Goal: Task Accomplishment & Management: Use online tool/utility

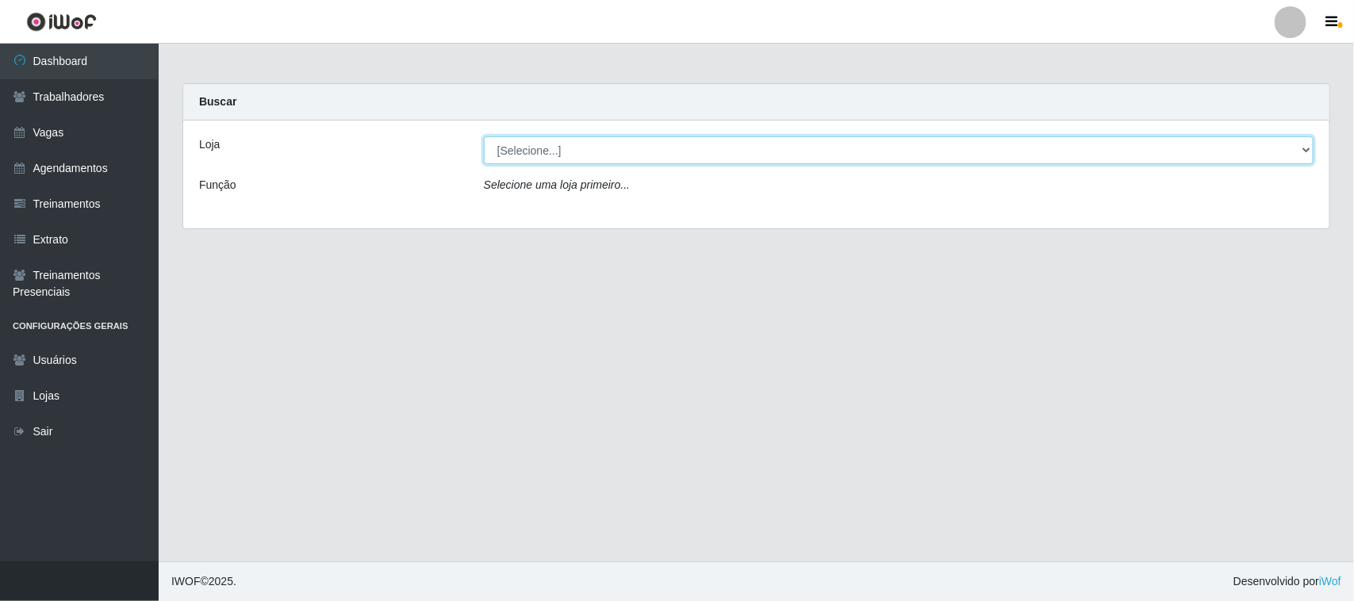
click at [847, 147] on select "[Selecione...] Nordestão - [GEOGRAPHIC_DATA]" at bounding box center [899, 150] width 830 height 28
click at [484, 136] on select "[Selecione...] Nordestão - [GEOGRAPHIC_DATA]" at bounding box center [899, 150] width 830 height 28
click at [792, 152] on select "[Selecione...] Nordestão - [GEOGRAPHIC_DATA]" at bounding box center [899, 150] width 830 height 28
select select "420"
click at [484, 136] on select "[Selecione...] Nordestão - [GEOGRAPHIC_DATA]" at bounding box center [899, 150] width 830 height 28
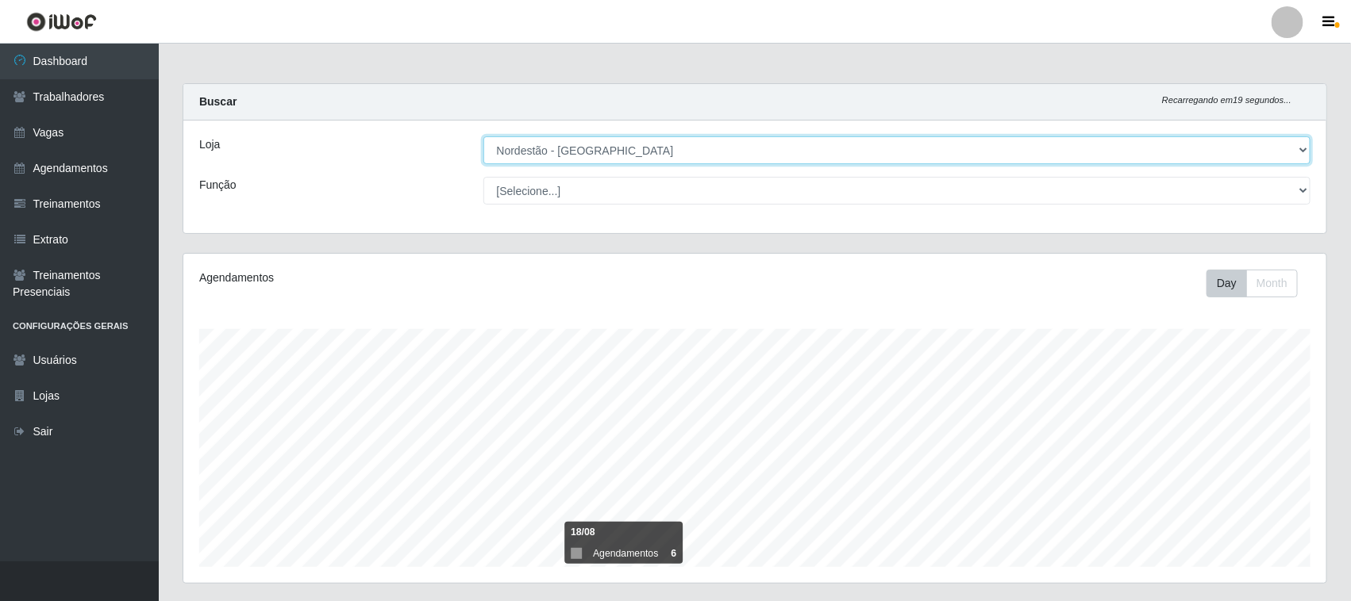
scroll to position [298, 0]
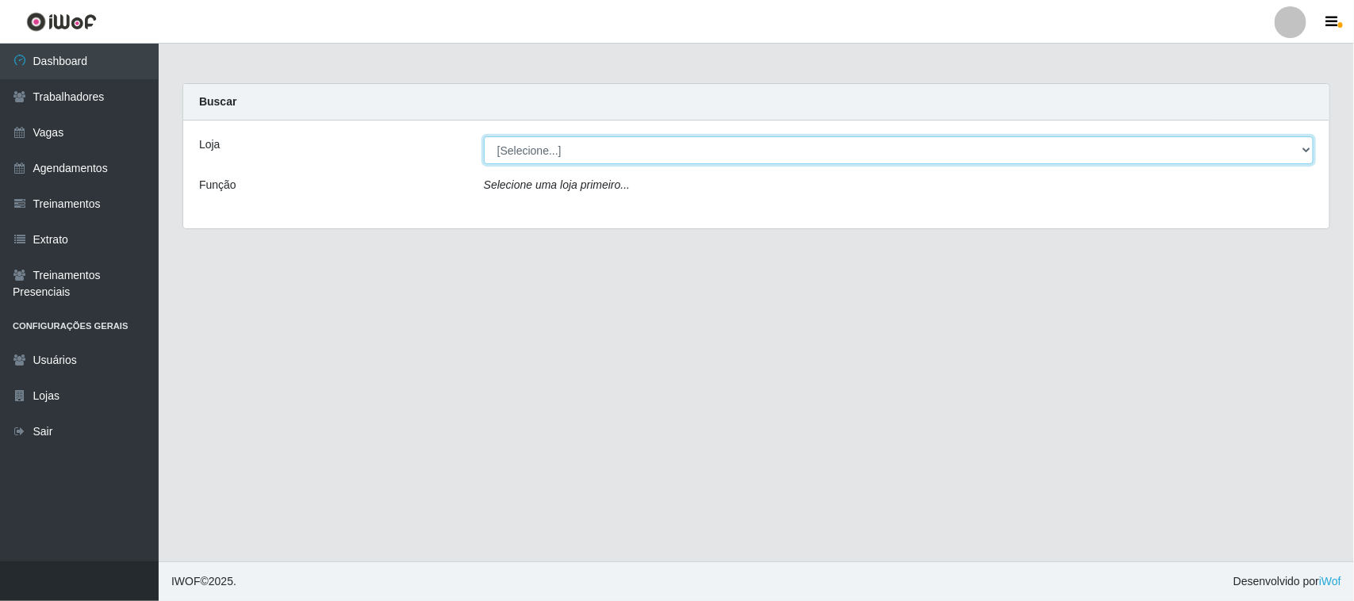
click at [601, 152] on select "[Selecione...] Nordestão - [GEOGRAPHIC_DATA]" at bounding box center [899, 150] width 830 height 28
select select "420"
click at [484, 136] on select "[Selecione...] Nordestão - [GEOGRAPHIC_DATA]" at bounding box center [899, 150] width 830 height 28
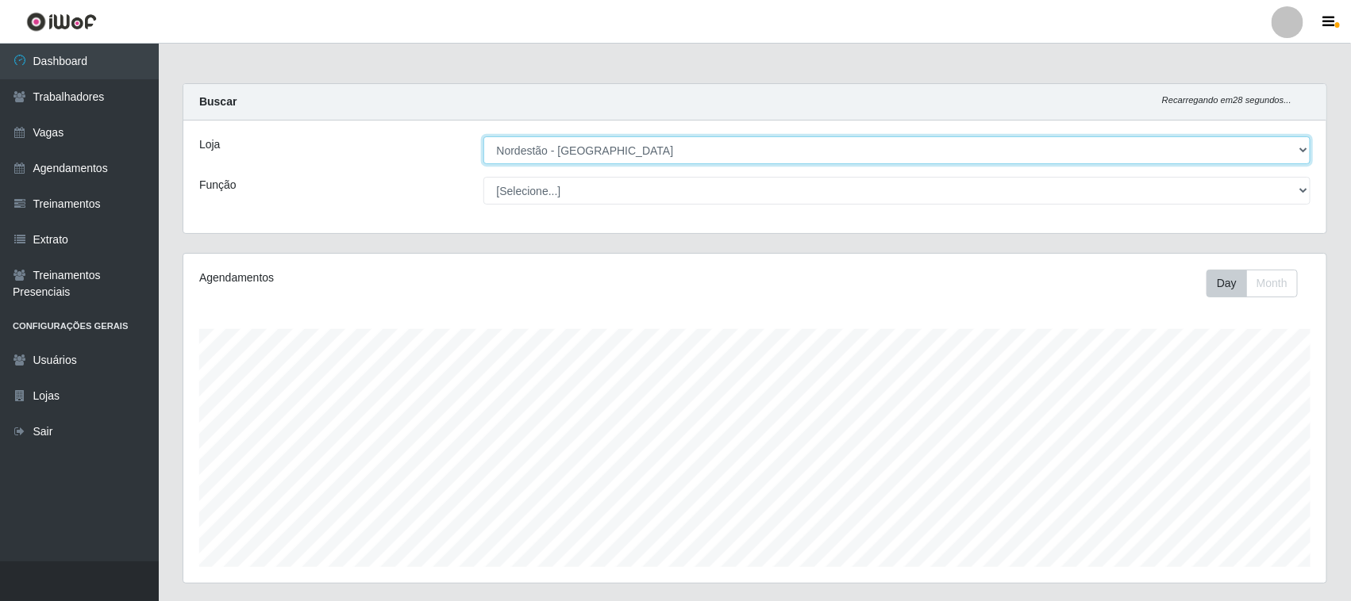
scroll to position [793162, 792349]
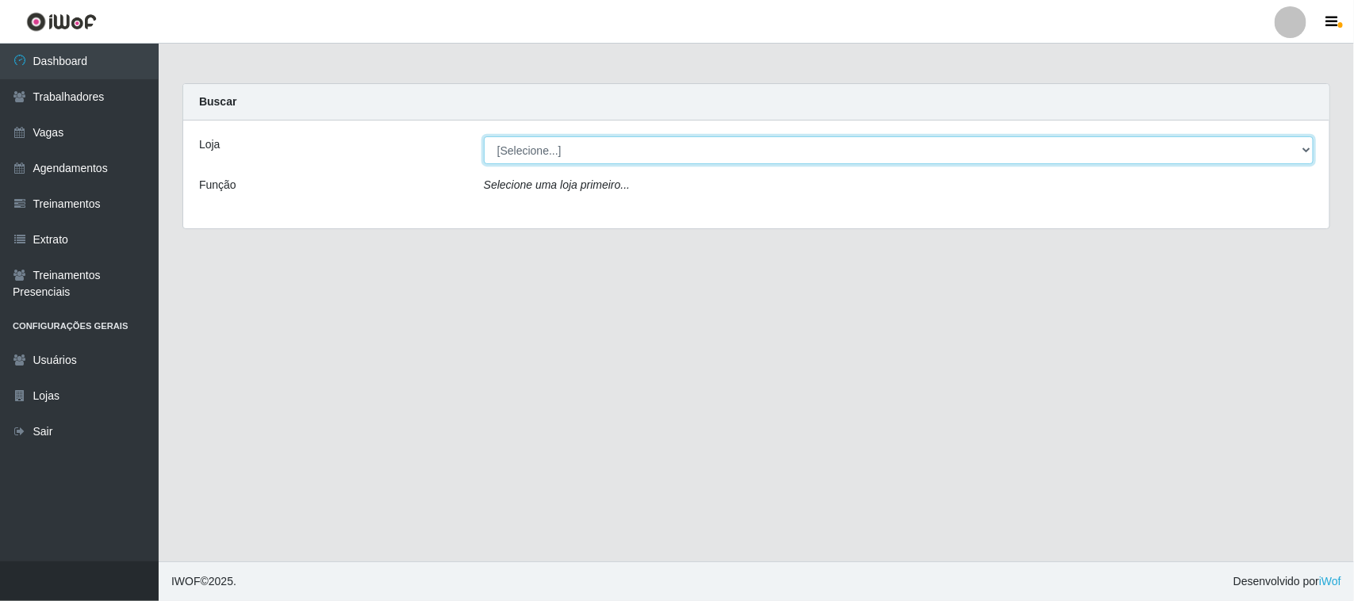
click at [1306, 148] on select "[Selecione...] Nordestão - [GEOGRAPHIC_DATA]" at bounding box center [899, 150] width 830 height 28
select select "420"
click at [484, 136] on select "[Selecione...] Nordestão - [GEOGRAPHIC_DATA]" at bounding box center [899, 150] width 830 height 28
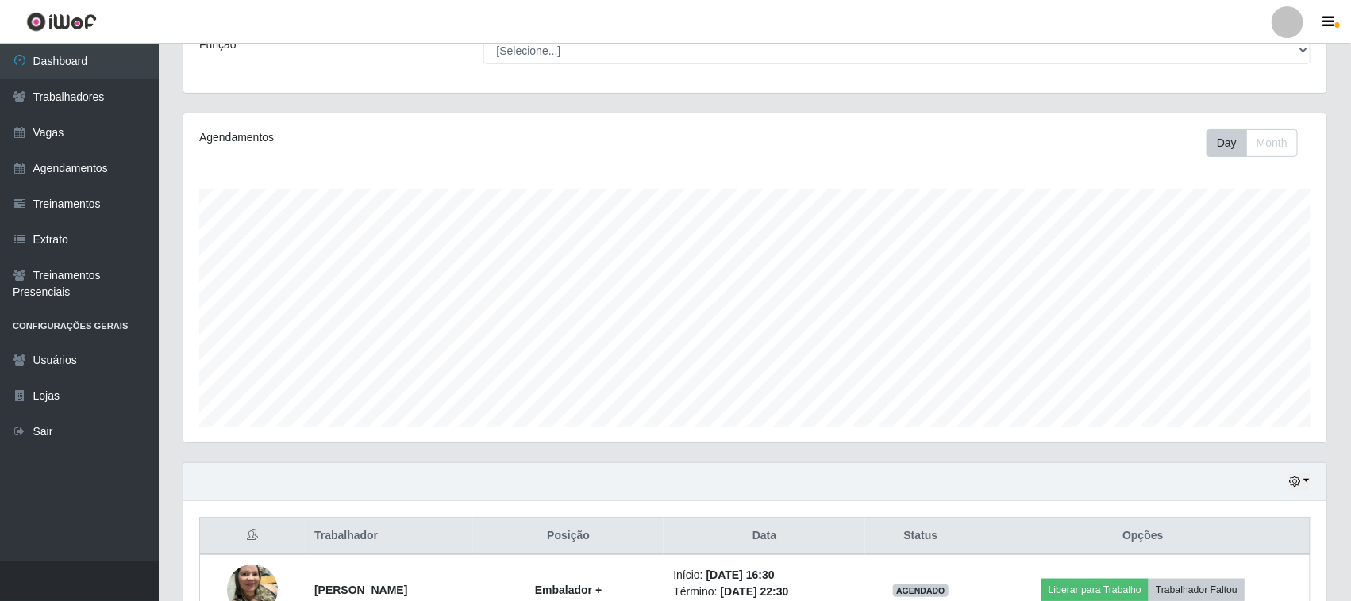
scroll to position [383, 0]
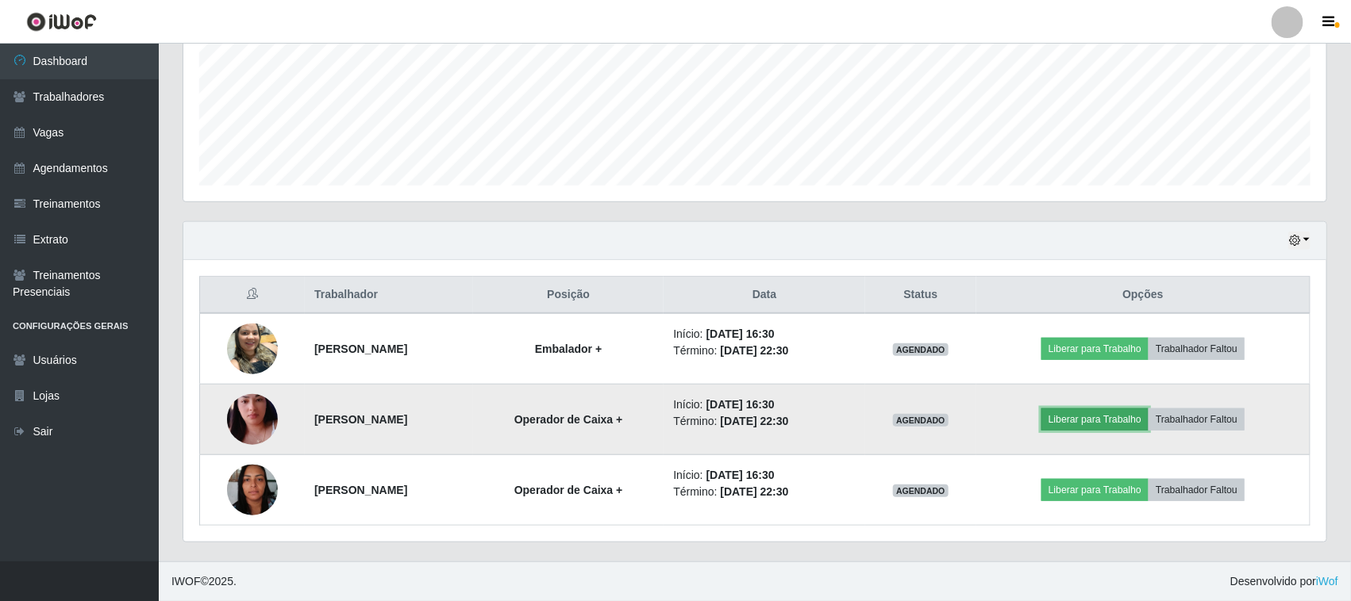
click at [1099, 417] on button "Liberar para Trabalho" at bounding box center [1094, 420] width 107 height 22
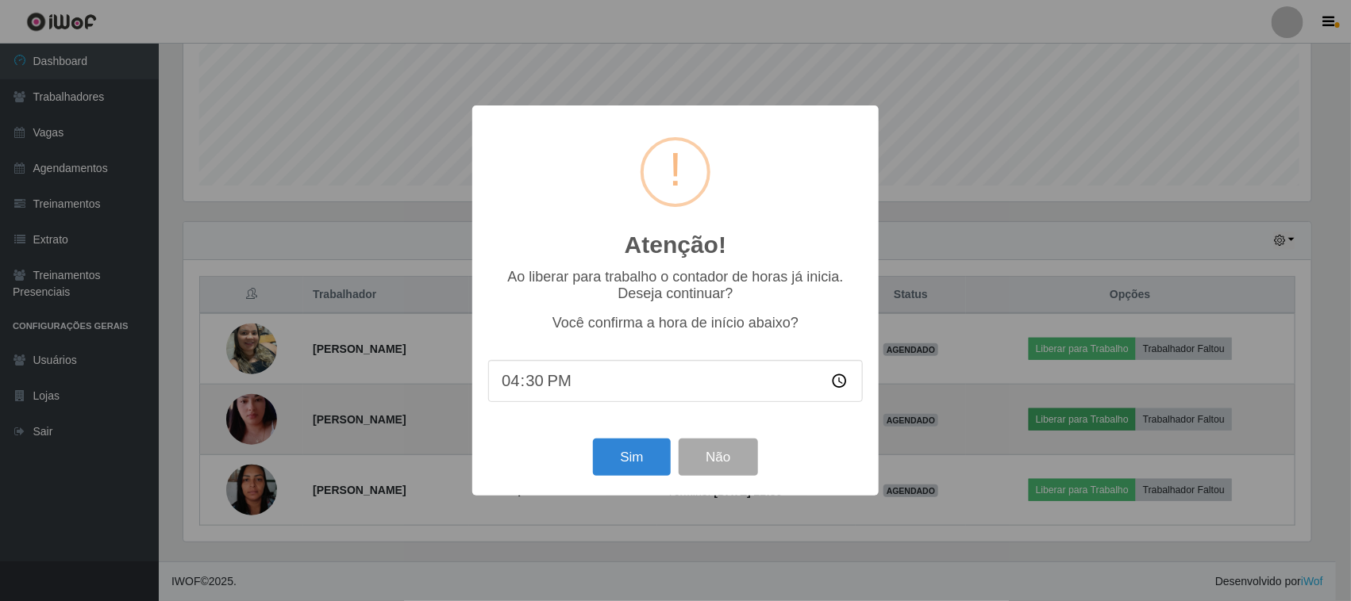
scroll to position [330, 1132]
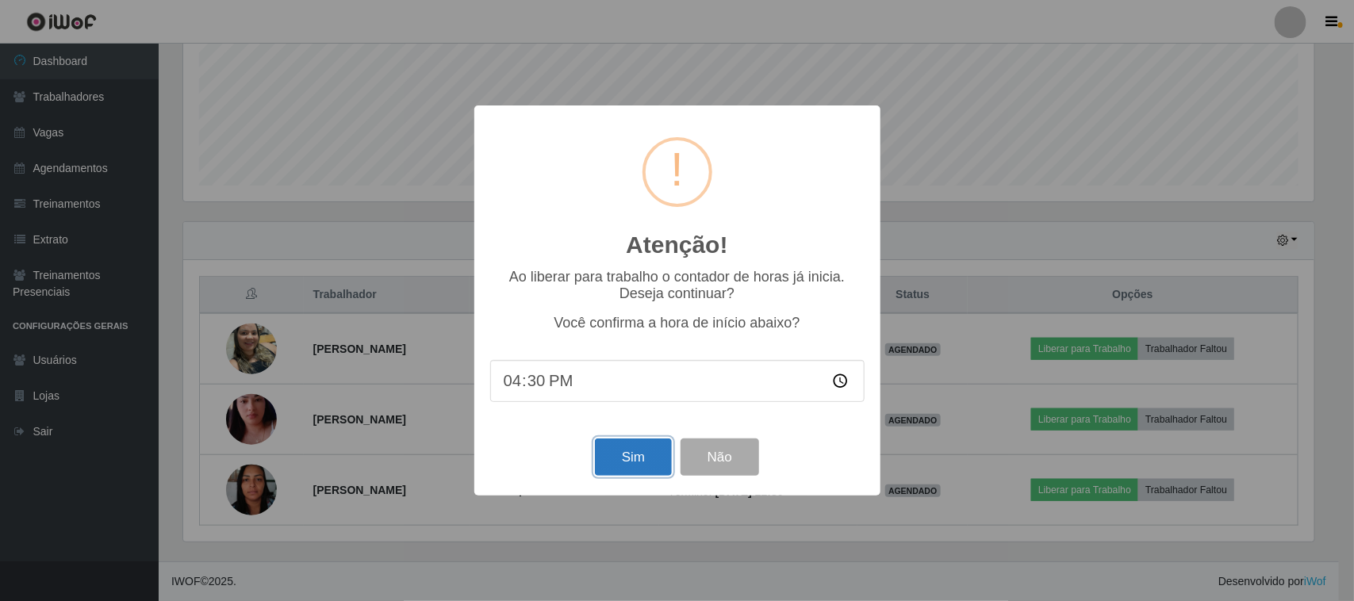
click at [623, 455] on button "Sim" at bounding box center [633, 457] width 77 height 37
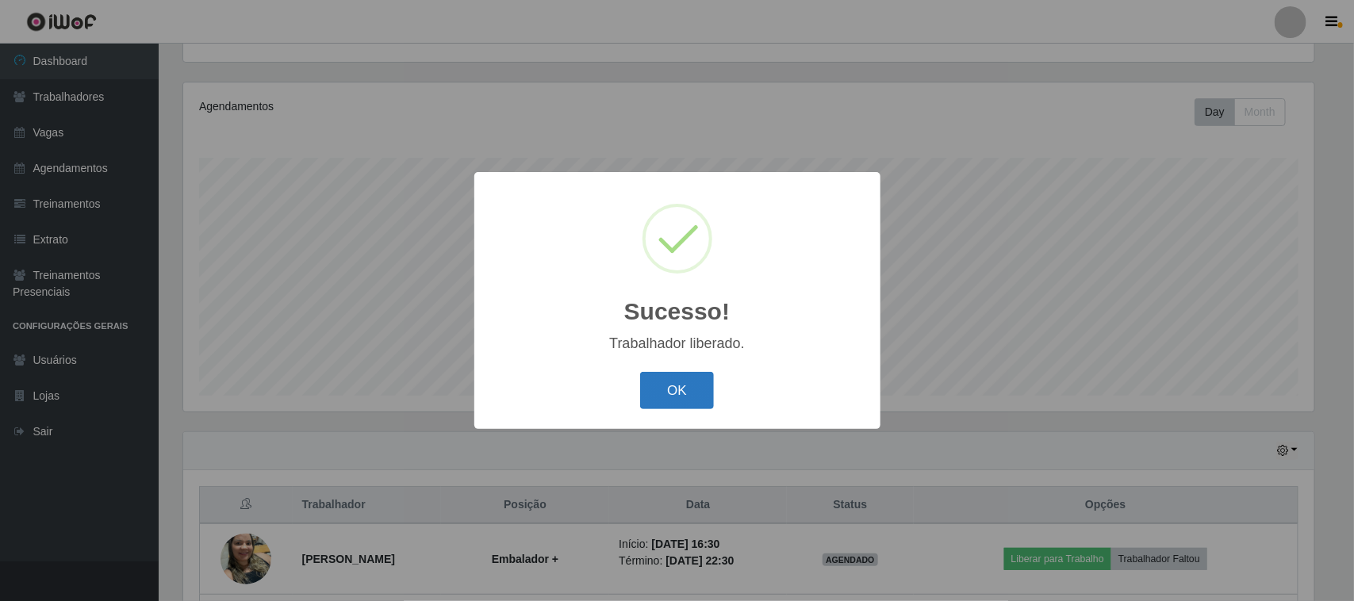
click at [681, 382] on button "OK" at bounding box center [677, 390] width 74 height 37
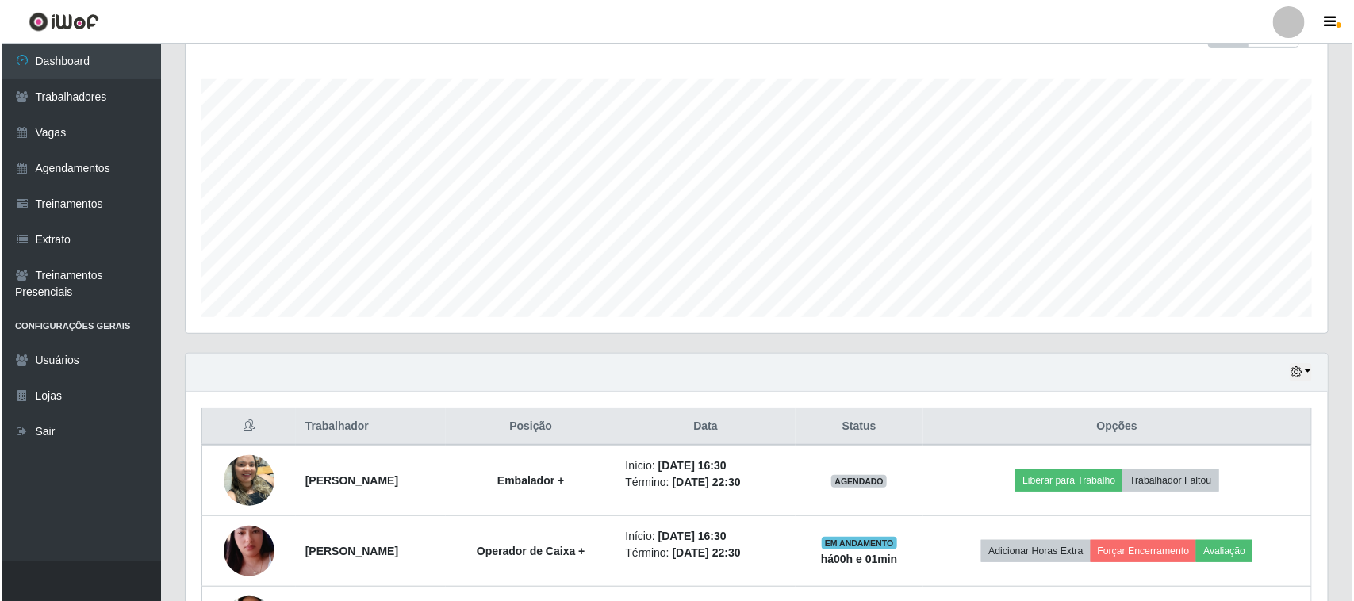
scroll to position [383, 0]
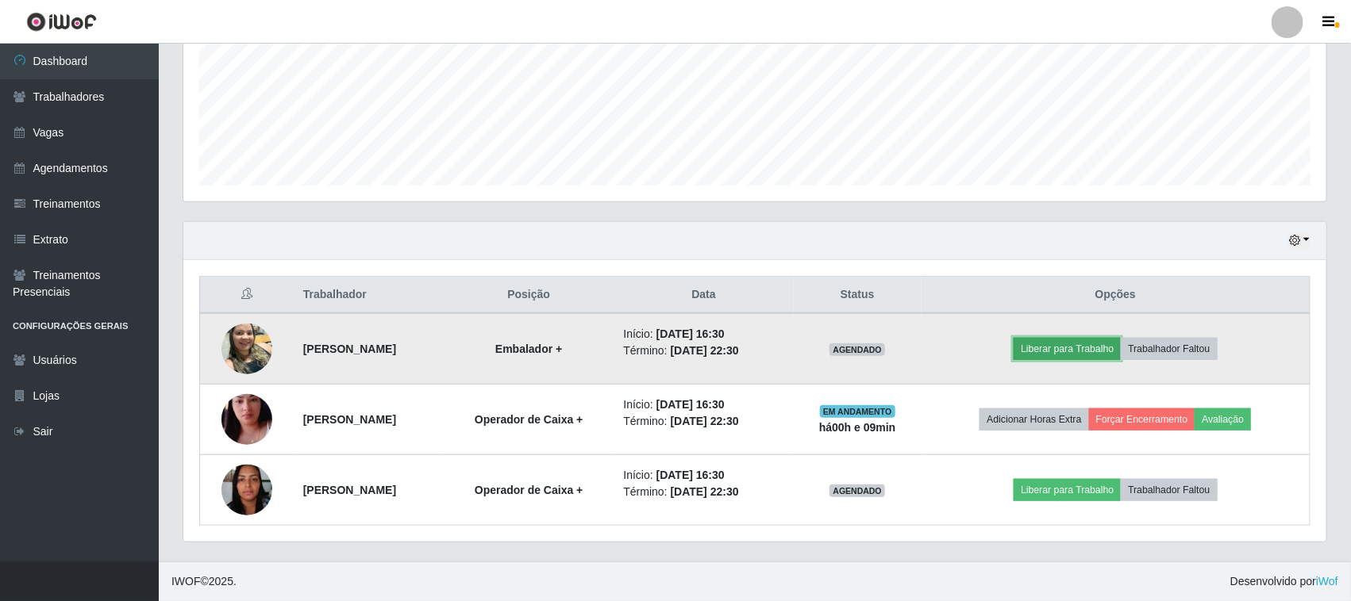
click at [1083, 346] on button "Liberar para Trabalho" at bounding box center [1066, 349] width 107 height 22
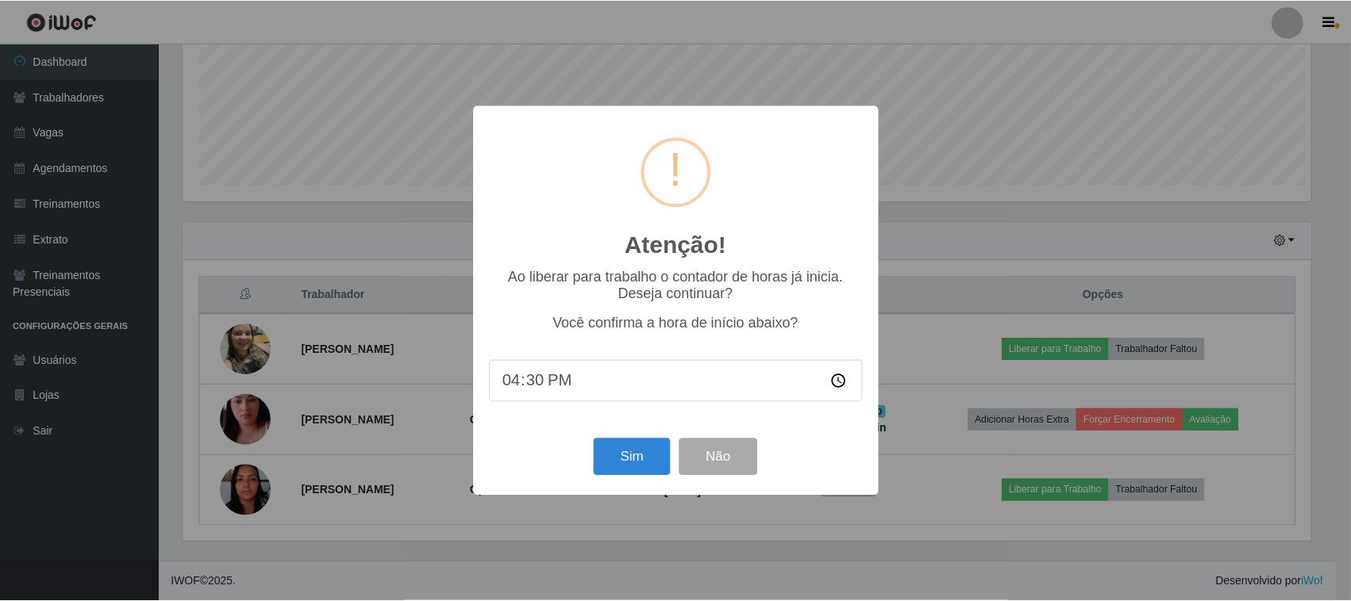
scroll to position [330, 1132]
click at [644, 457] on button "Sim" at bounding box center [633, 457] width 77 height 37
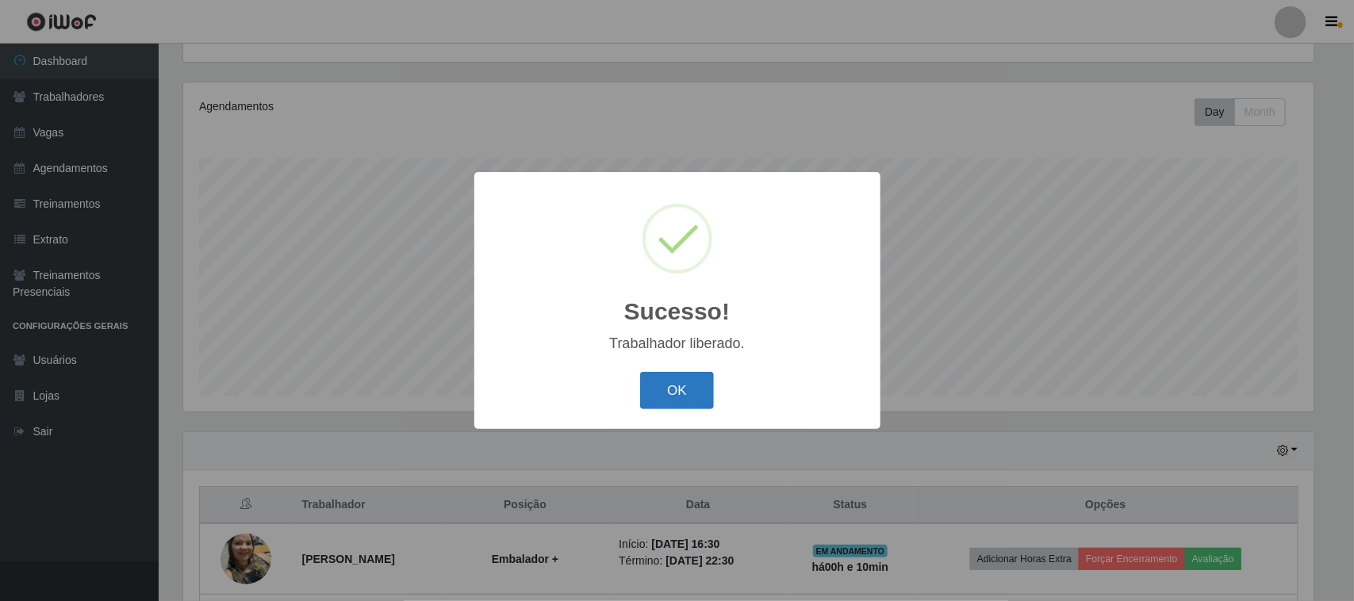
click at [677, 397] on button "OK" at bounding box center [677, 390] width 74 height 37
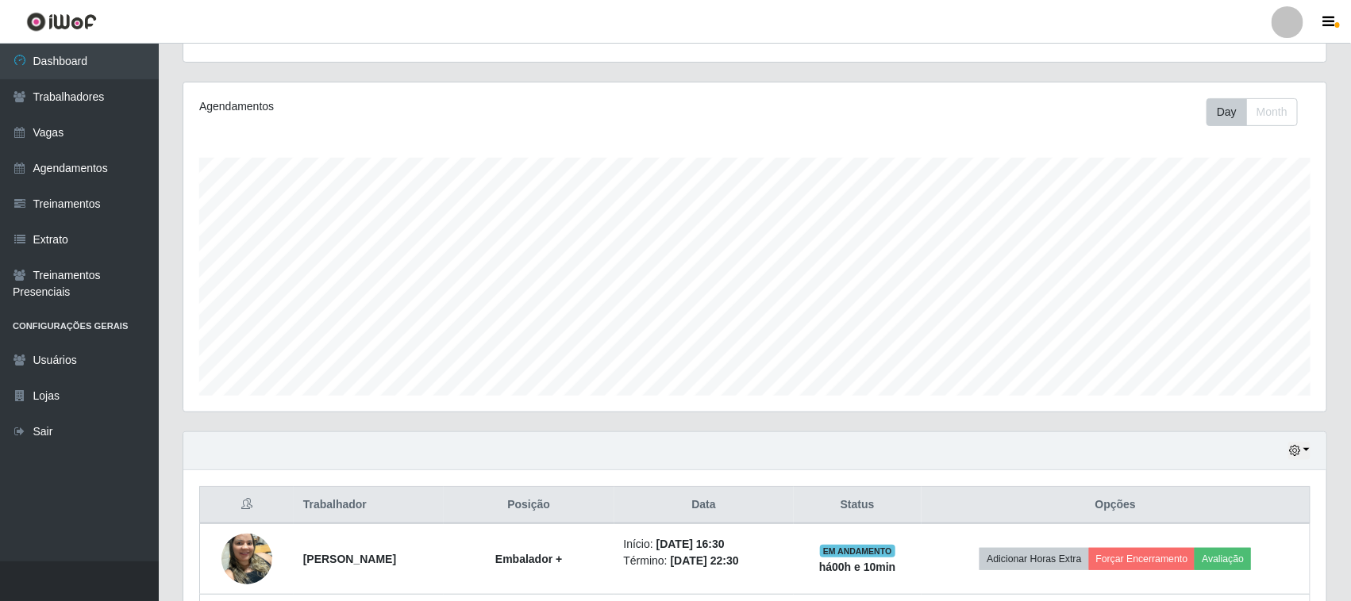
scroll to position [383, 0]
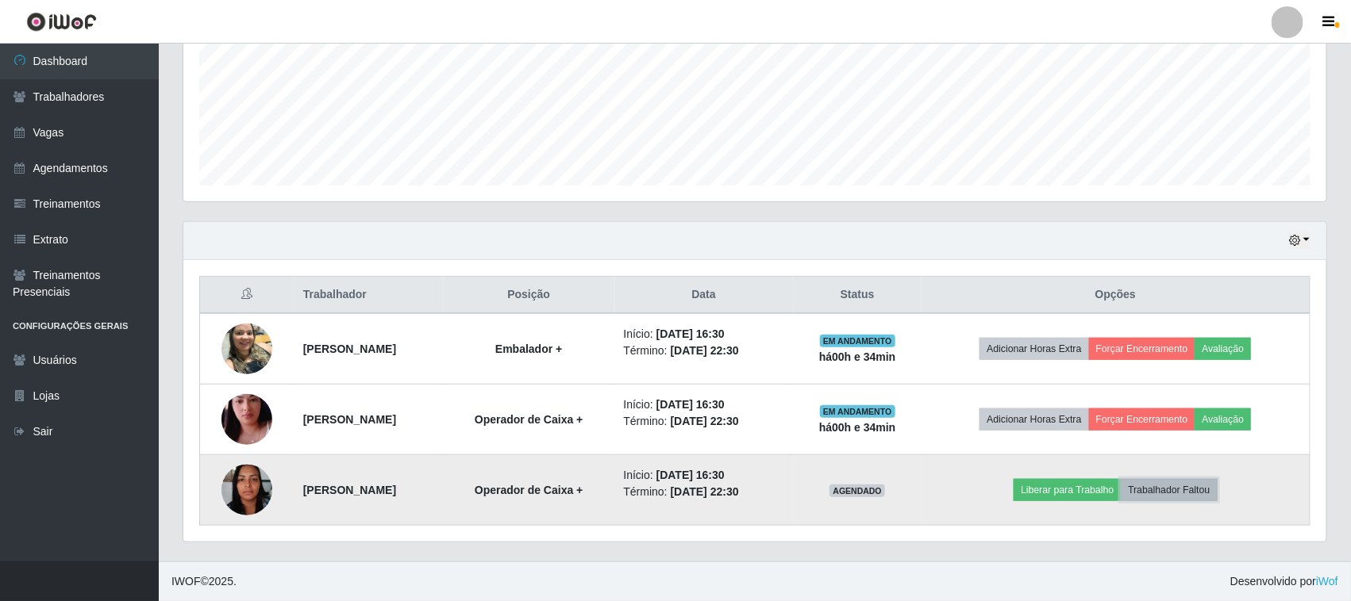
click at [1177, 490] on button "Trabalhador Faltou" at bounding box center [1168, 490] width 96 height 22
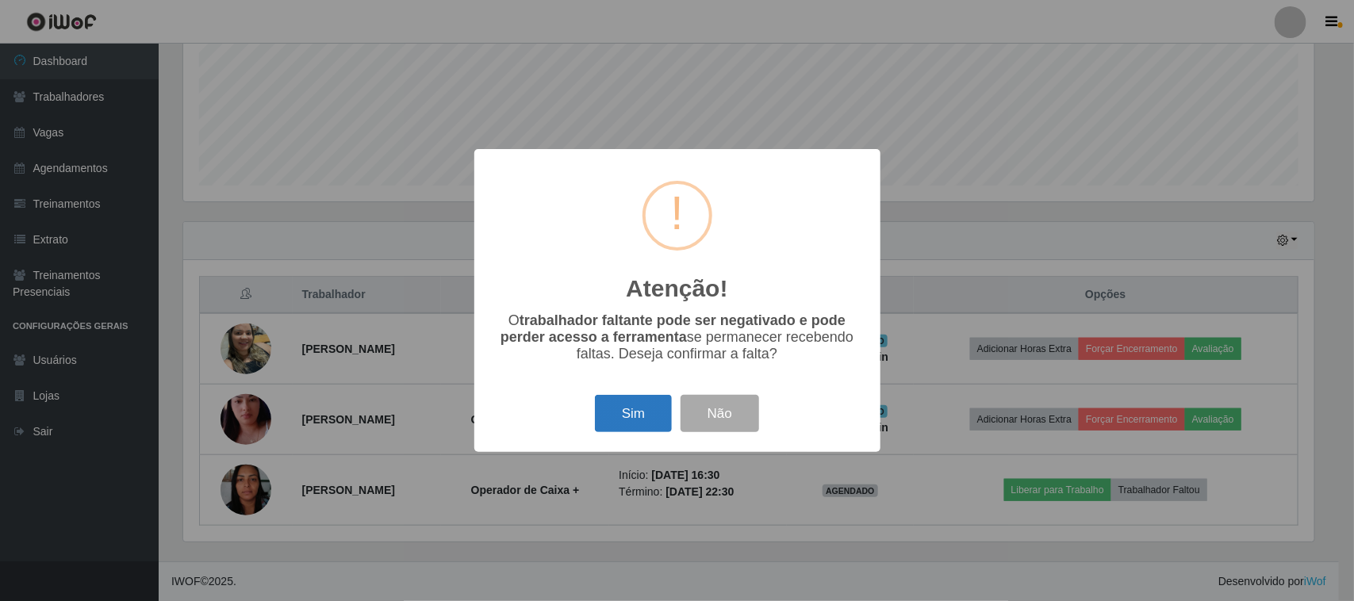
click at [629, 414] on button "Sim" at bounding box center [633, 413] width 77 height 37
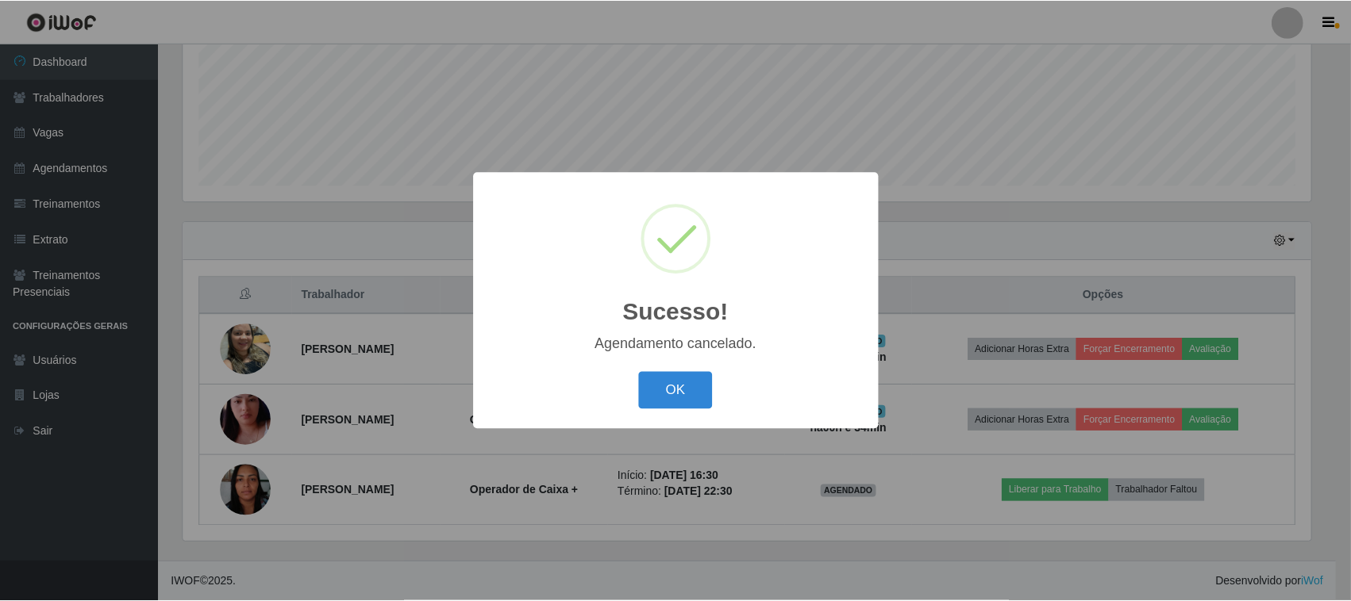
scroll to position [312, 0]
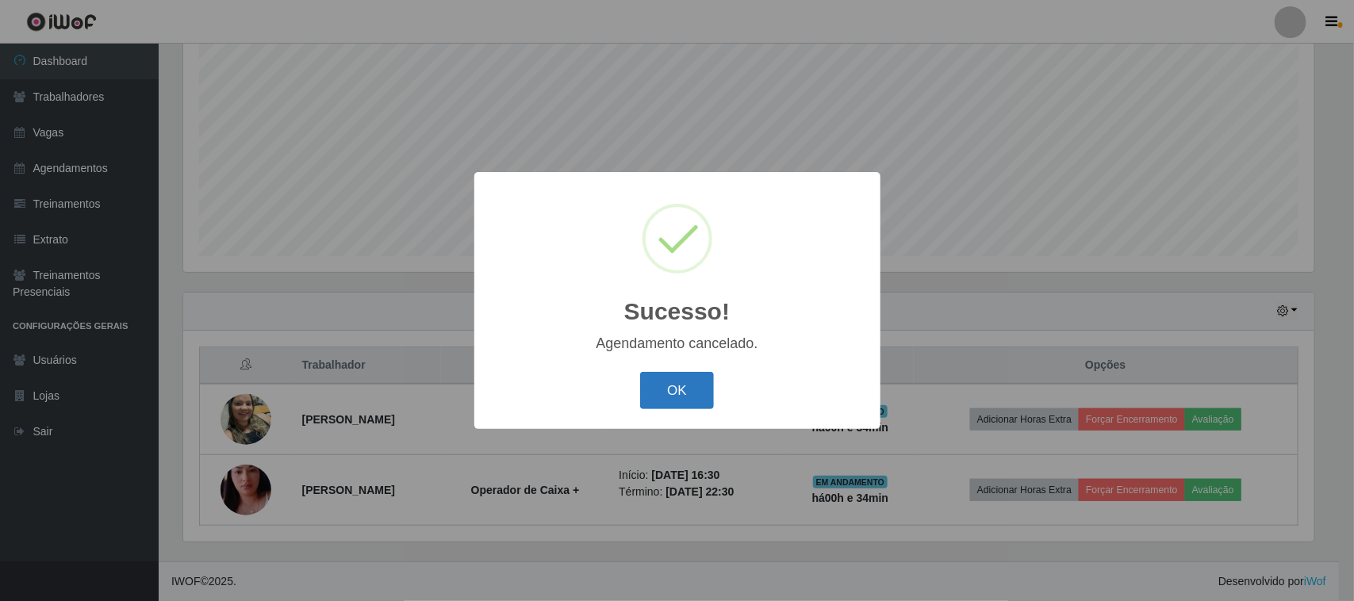
click at [682, 395] on button "OK" at bounding box center [677, 390] width 74 height 37
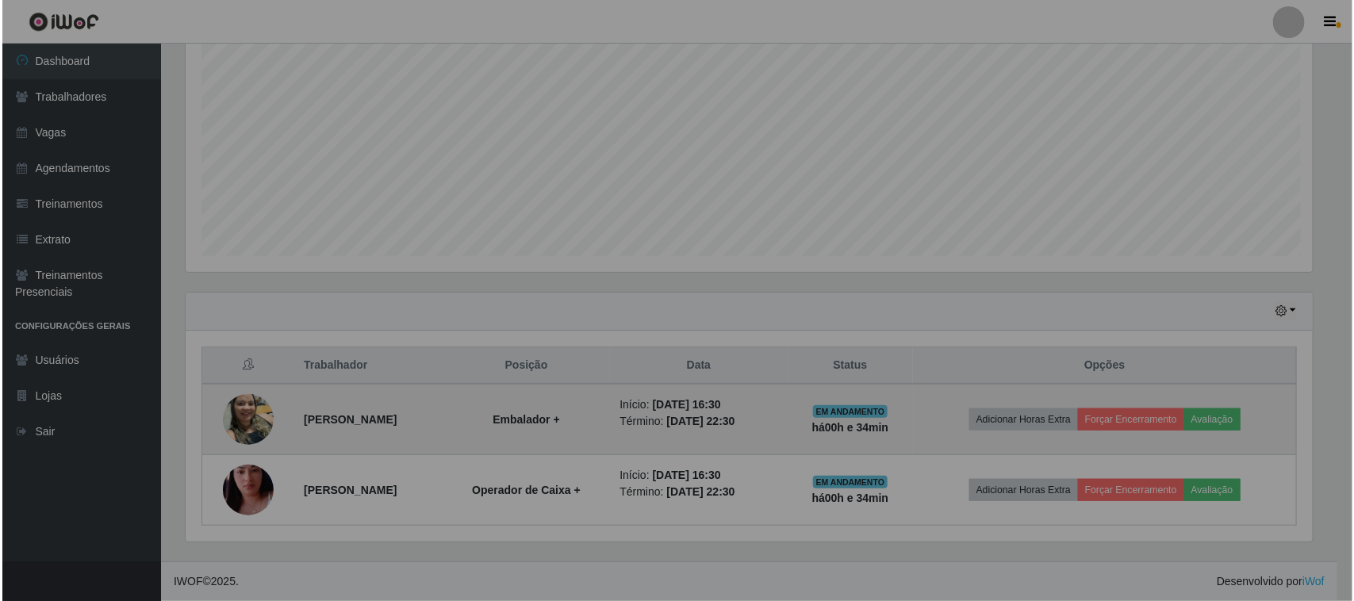
scroll to position [330, 1143]
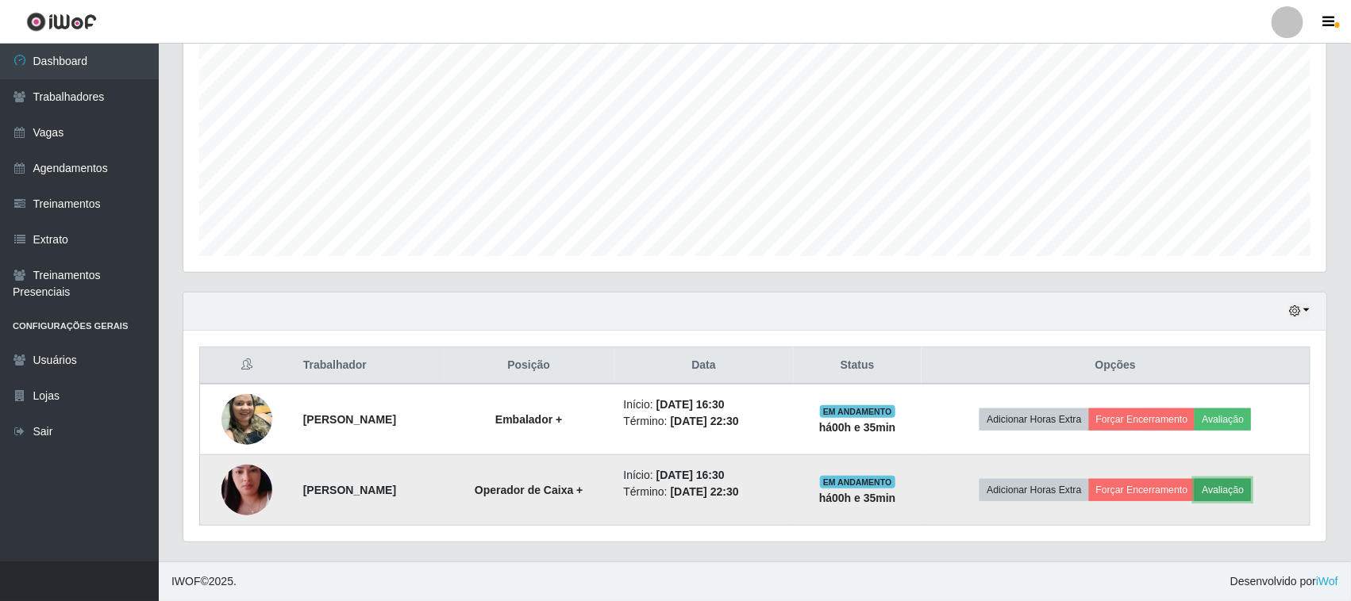
click at [1239, 493] on button "Avaliação" at bounding box center [1222, 490] width 56 height 22
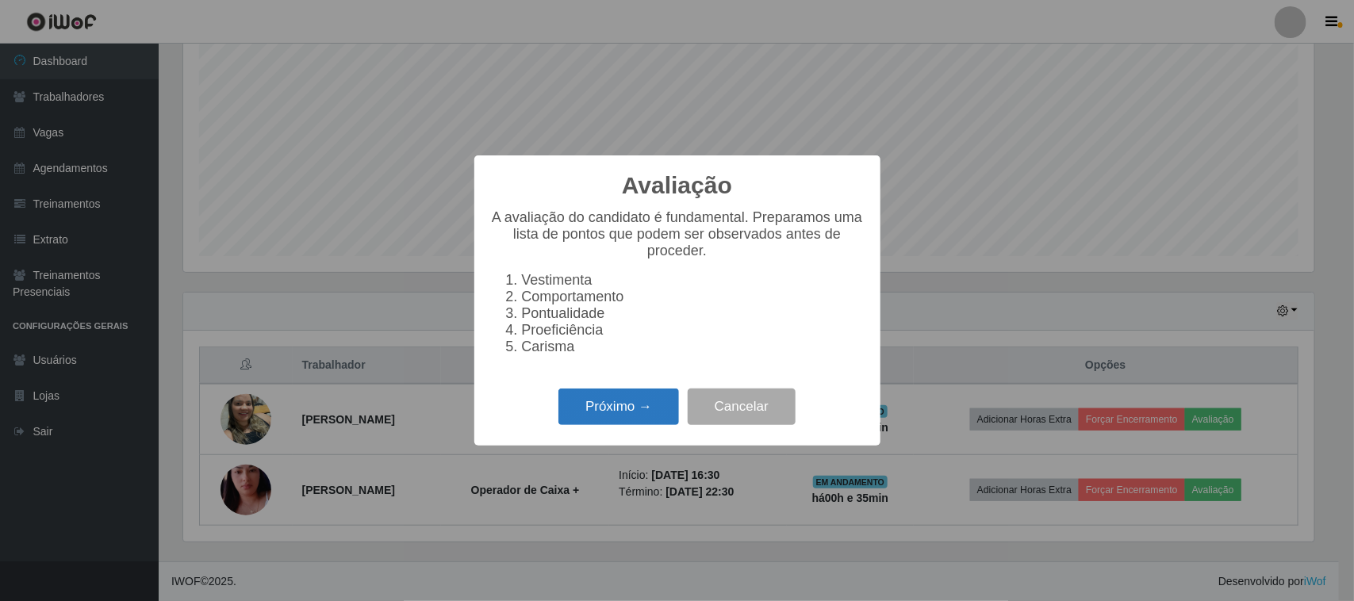
click at [603, 417] on button "Próximo →" at bounding box center [619, 407] width 121 height 37
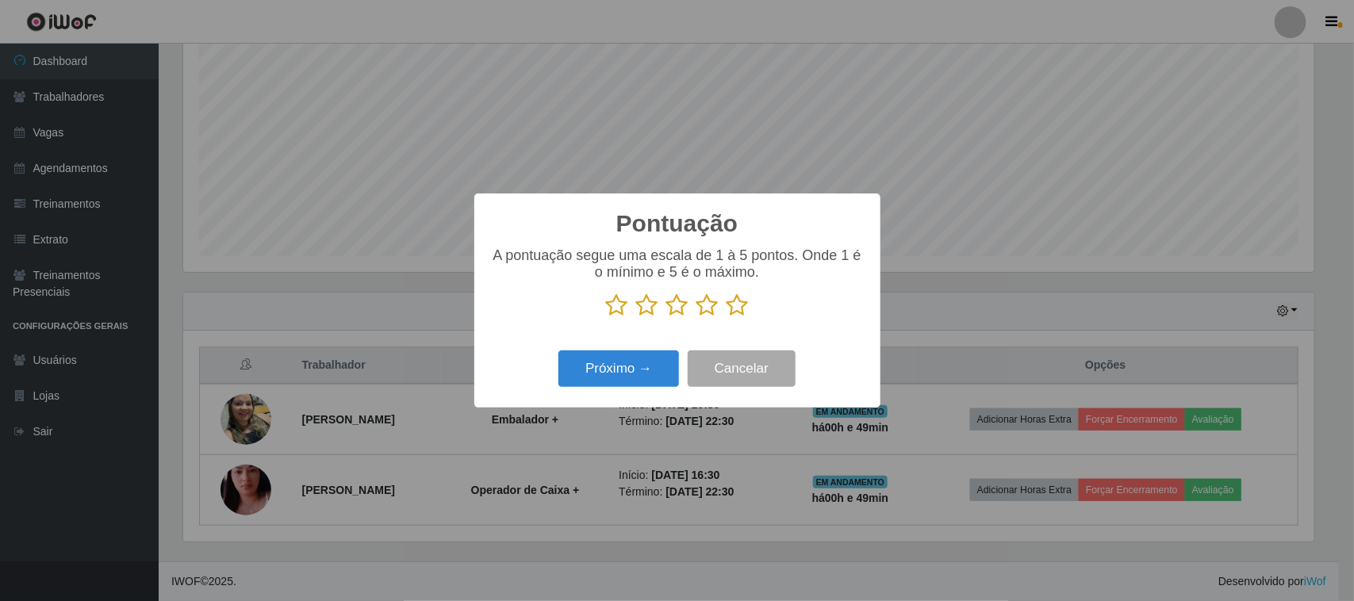
click at [736, 311] on icon at bounding box center [738, 306] width 22 height 24
click at [727, 317] on input "radio" at bounding box center [727, 317] width 0 height 0
click at [627, 367] on button "Próximo →" at bounding box center [619, 369] width 121 height 37
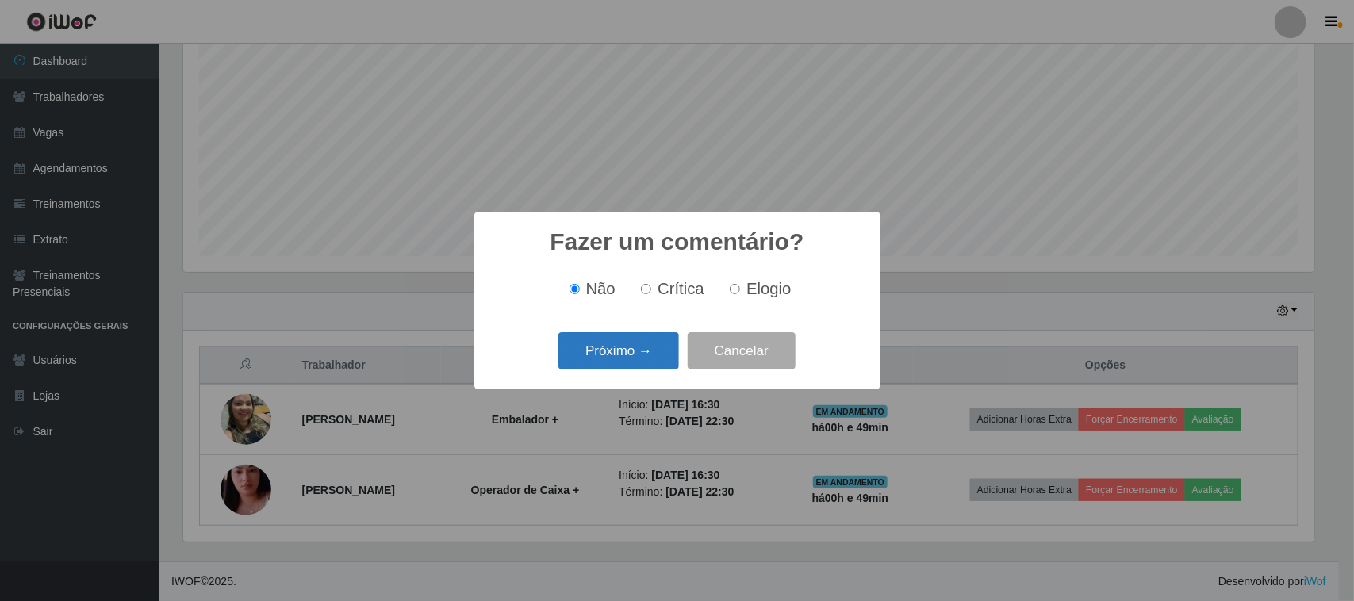
click at [640, 350] on button "Próximo →" at bounding box center [619, 350] width 121 height 37
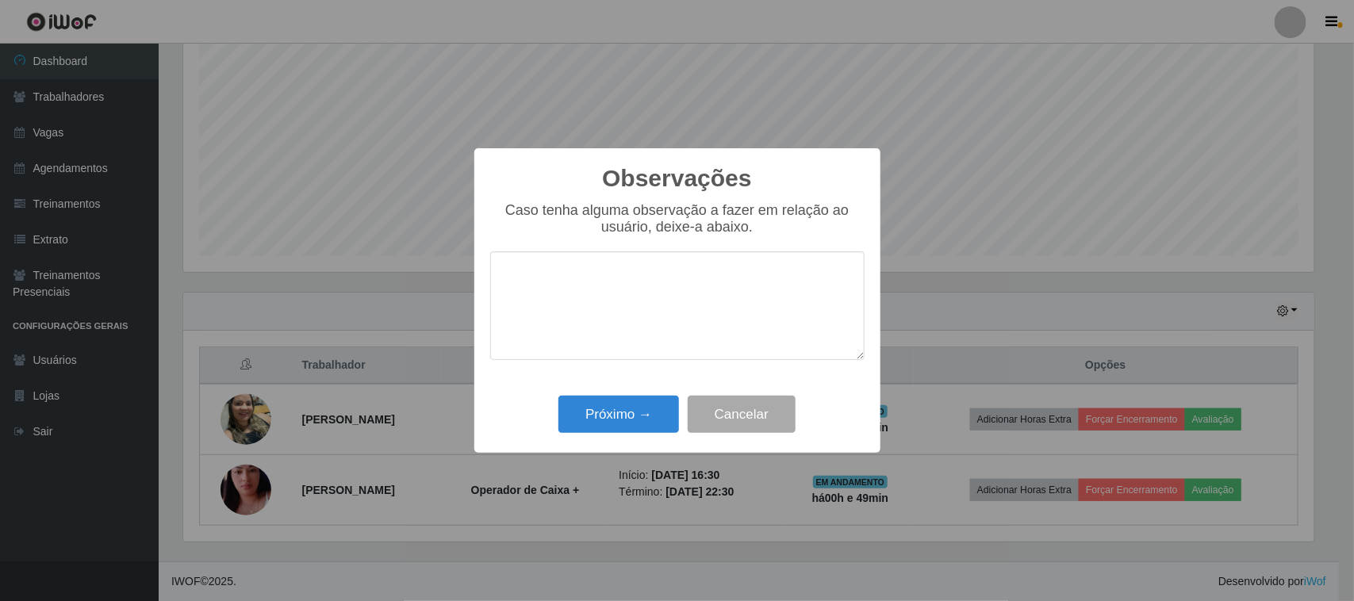
click at [544, 302] on textarea at bounding box center [677, 306] width 375 height 109
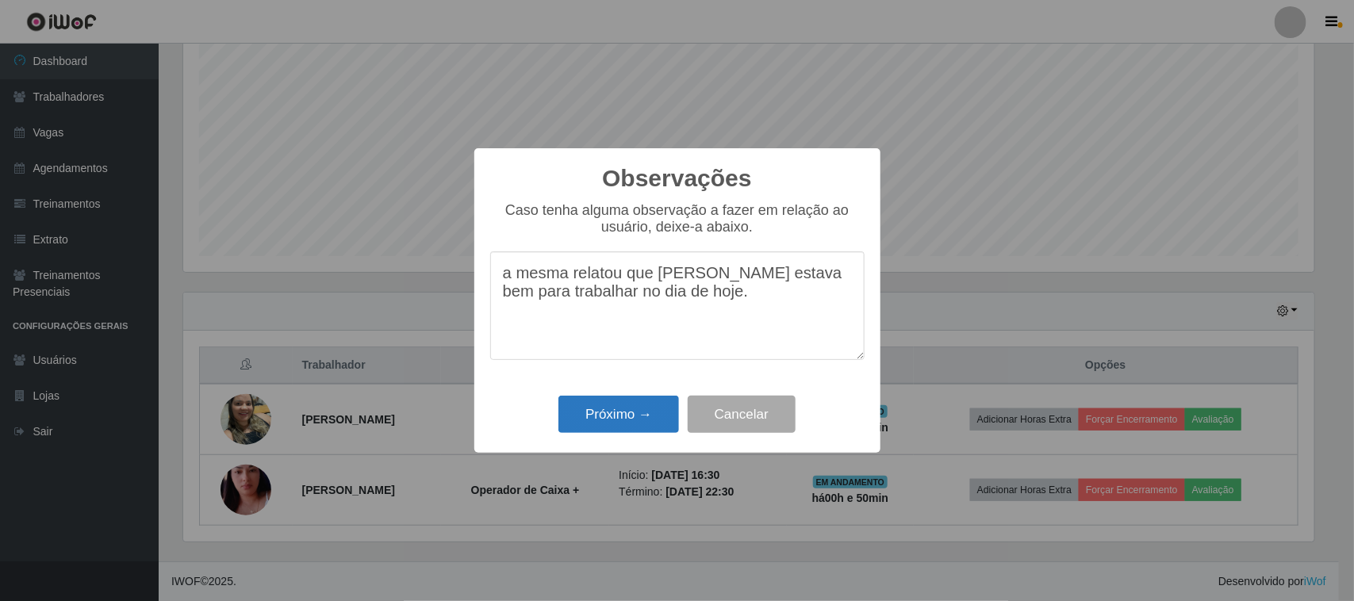
type textarea "a mesma relatou que nao estava bem para trabalhar no dia de hoje."
click at [628, 405] on button "Próximo →" at bounding box center [619, 414] width 121 height 37
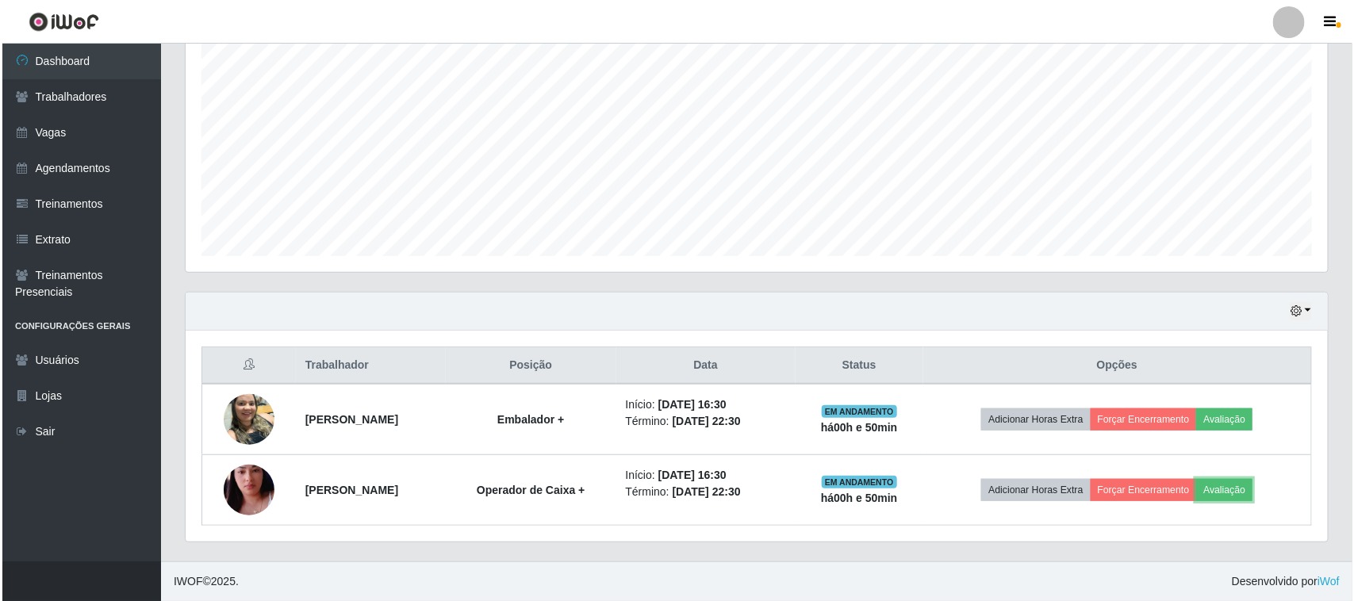
scroll to position [330, 1143]
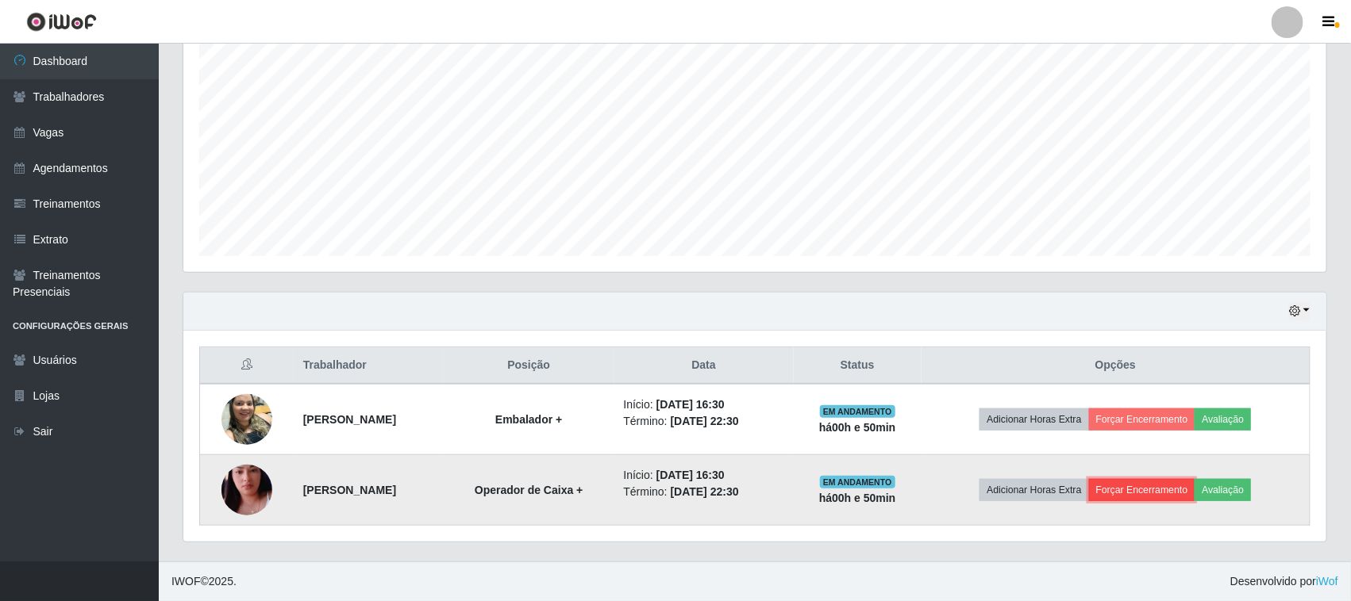
click at [1170, 493] on button "Forçar Encerramento" at bounding box center [1142, 490] width 106 height 22
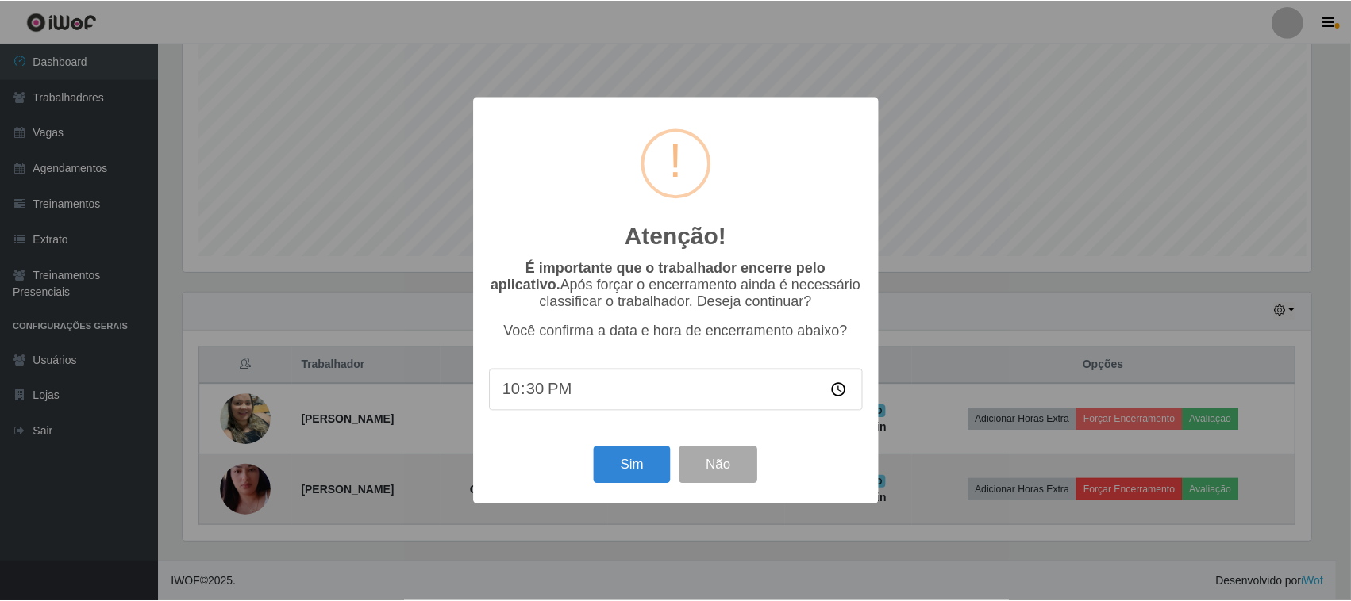
scroll to position [330, 1132]
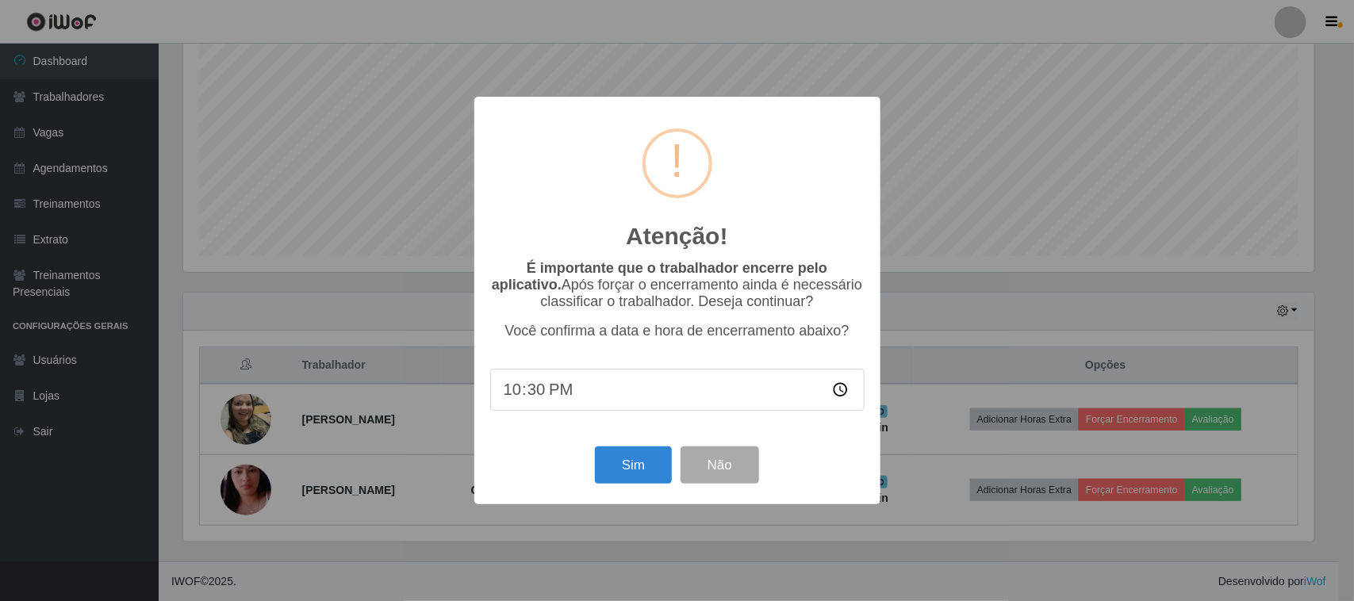
click at [520, 393] on input "22:30" at bounding box center [677, 390] width 375 height 42
type input "16:01"
type input "16:31"
click at [617, 473] on button "Sim" at bounding box center [633, 465] width 77 height 37
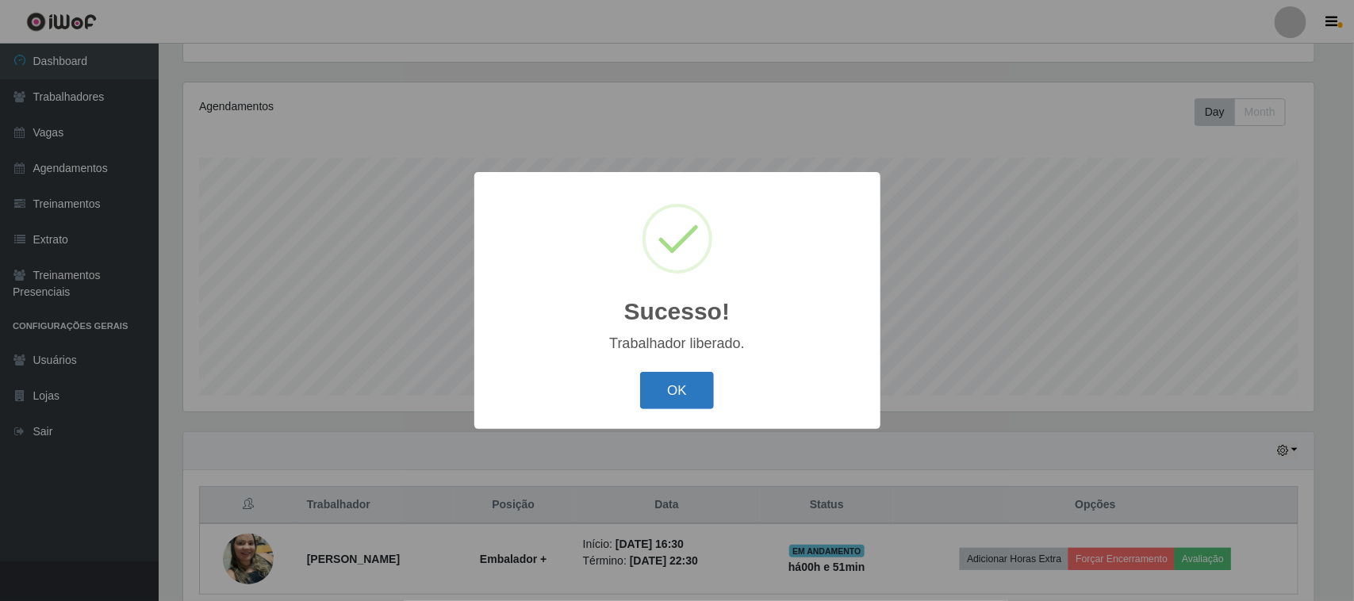
click at [671, 386] on button "OK" at bounding box center [677, 390] width 74 height 37
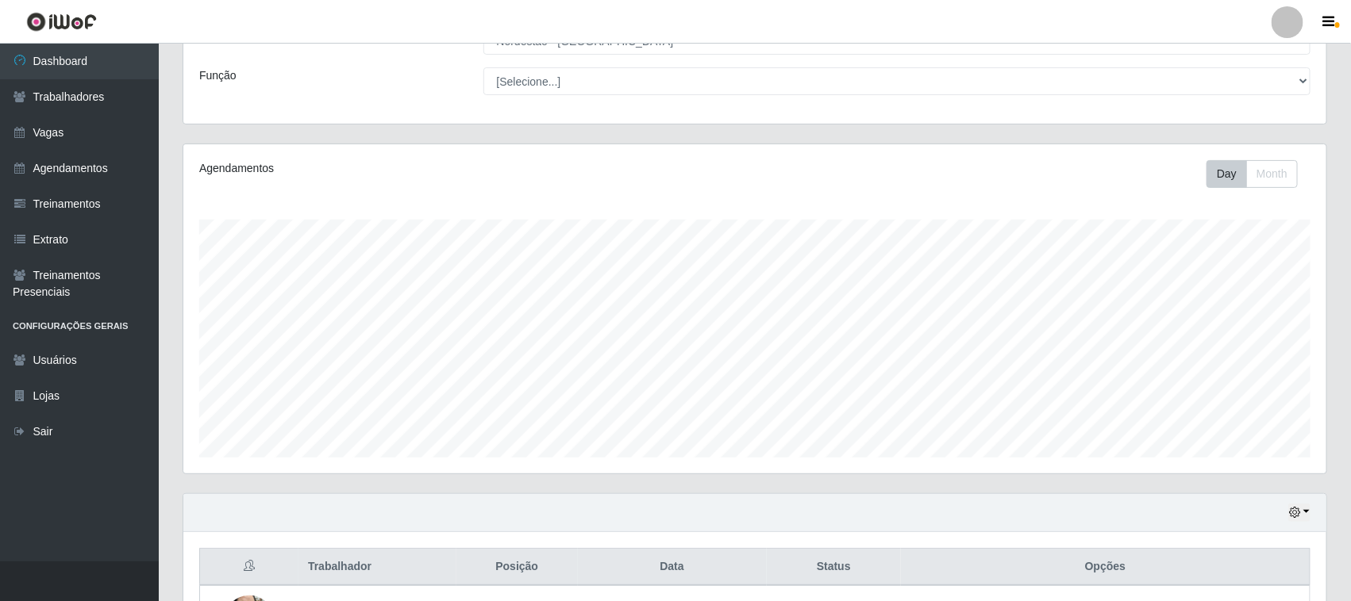
scroll to position [242, 0]
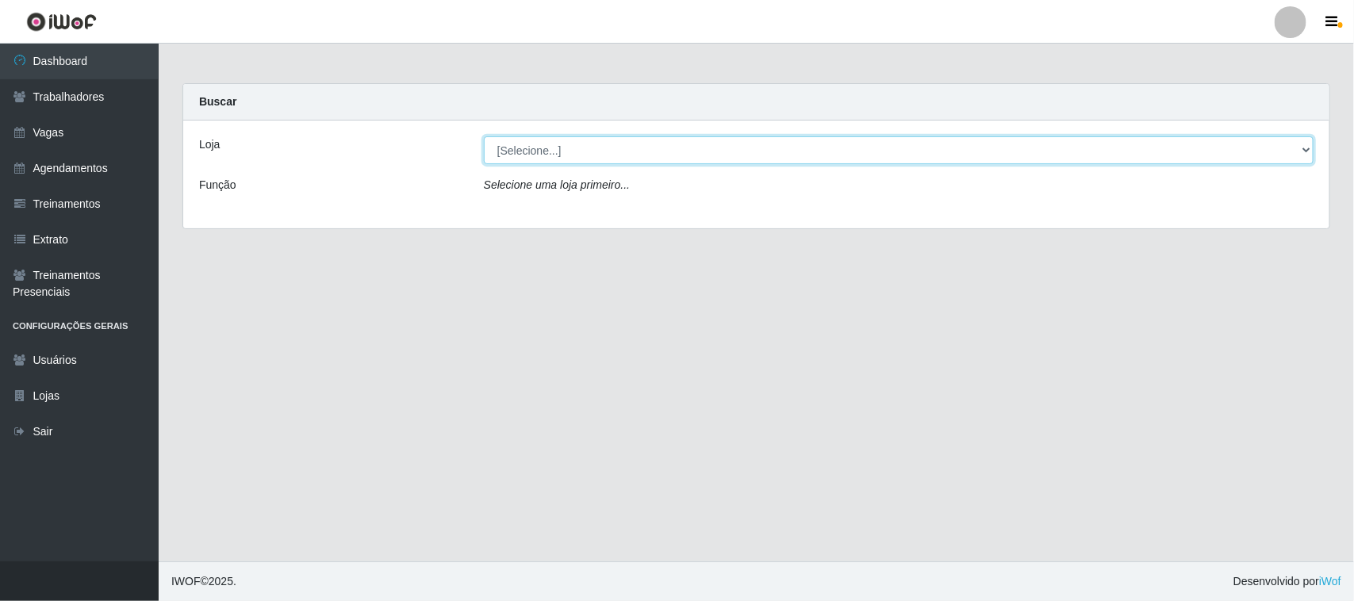
click at [1300, 152] on select "[Selecione...] Nordestão - [GEOGRAPHIC_DATA]" at bounding box center [899, 150] width 830 height 28
select select "420"
click at [484, 136] on select "[Selecione...] Nordestão - [GEOGRAPHIC_DATA]" at bounding box center [899, 150] width 830 height 28
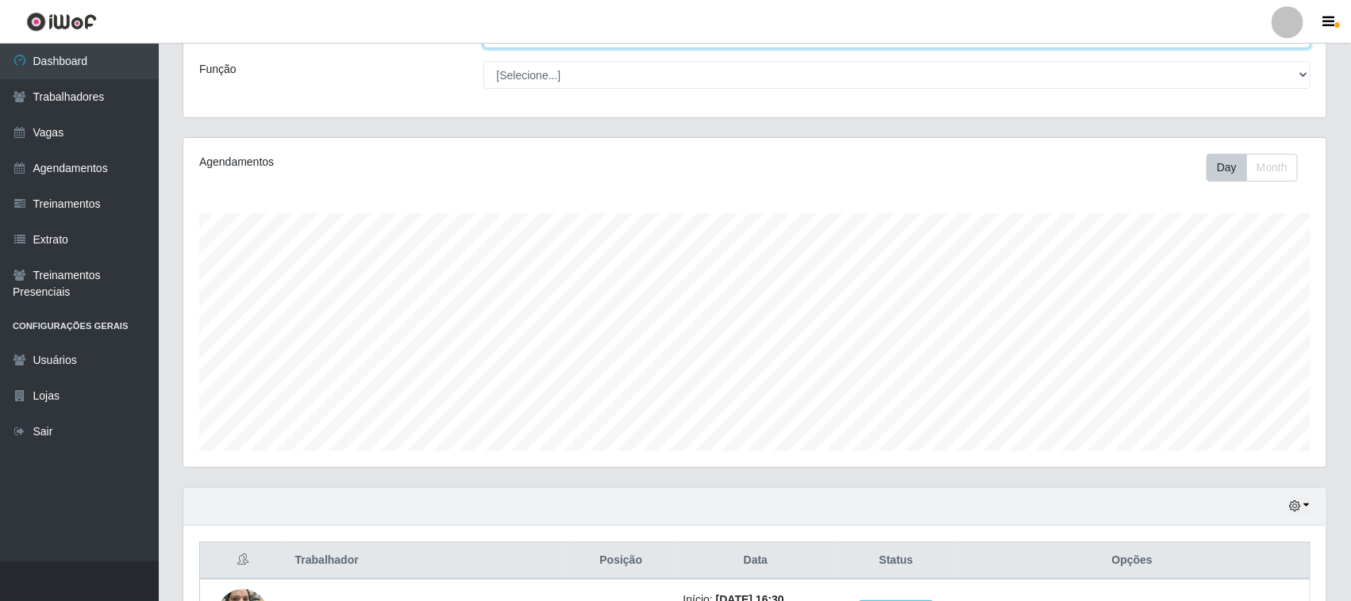
scroll to position [242, 0]
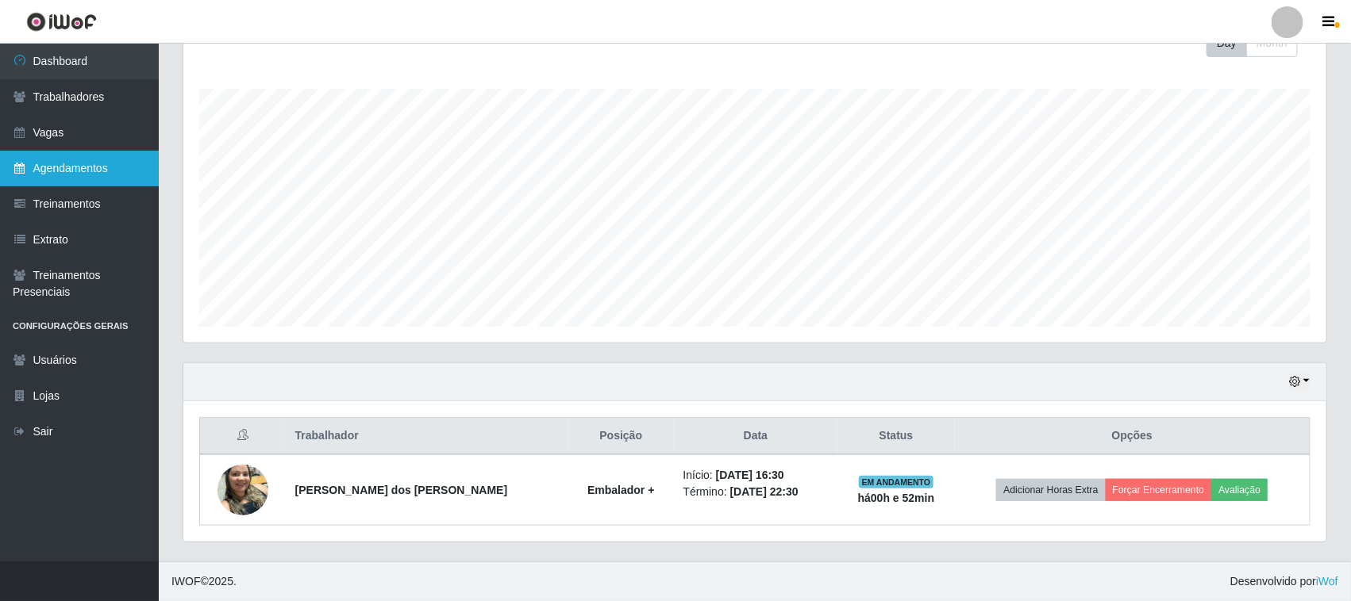
click at [56, 173] on link "Agendamentos" at bounding box center [79, 169] width 159 height 36
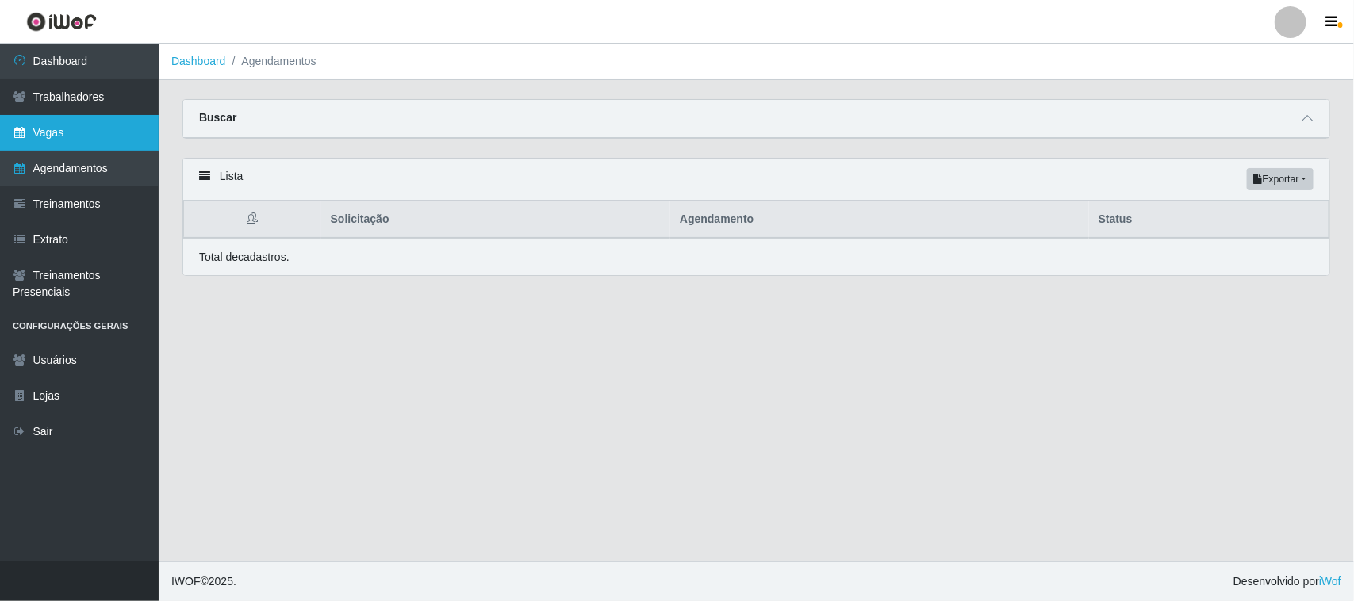
click at [64, 133] on link "Vagas" at bounding box center [79, 133] width 159 height 36
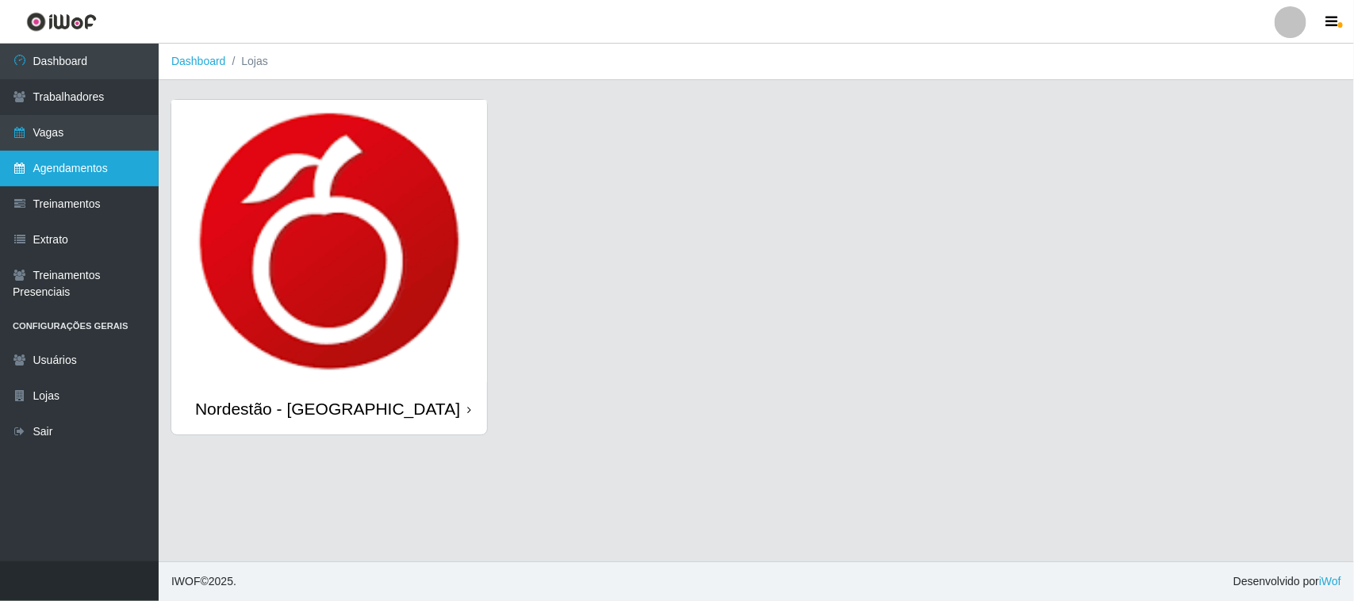
click at [112, 175] on link "Agendamentos" at bounding box center [79, 169] width 159 height 36
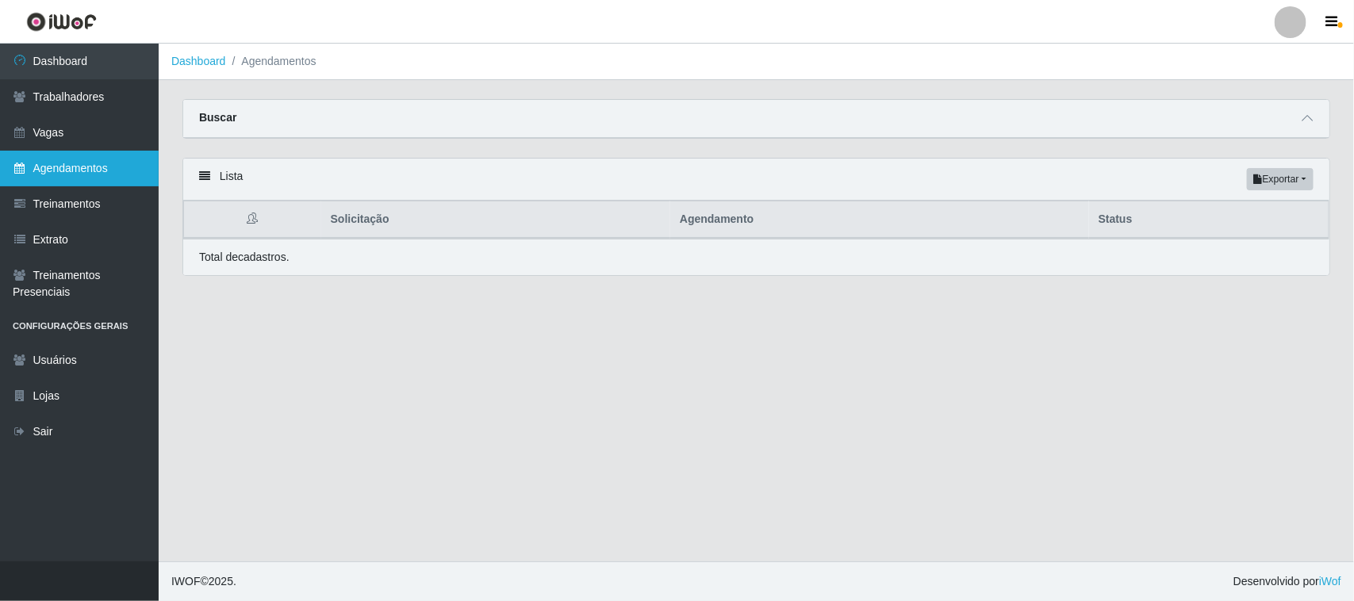
click at [98, 175] on link "Agendamentos" at bounding box center [79, 169] width 159 height 36
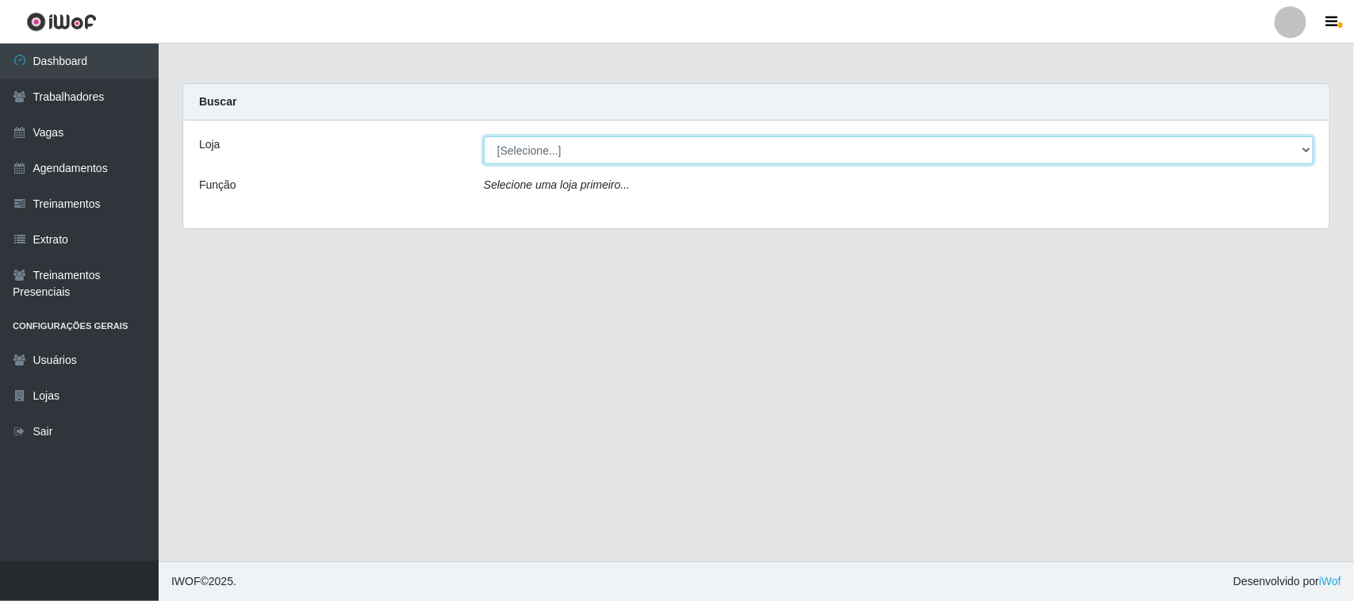
click at [1303, 148] on select "[Selecione...] Nordestão - [GEOGRAPHIC_DATA]" at bounding box center [899, 150] width 830 height 28
select select "420"
click at [484, 136] on select "[Selecione...] Nordestão - [GEOGRAPHIC_DATA]" at bounding box center [899, 150] width 830 height 28
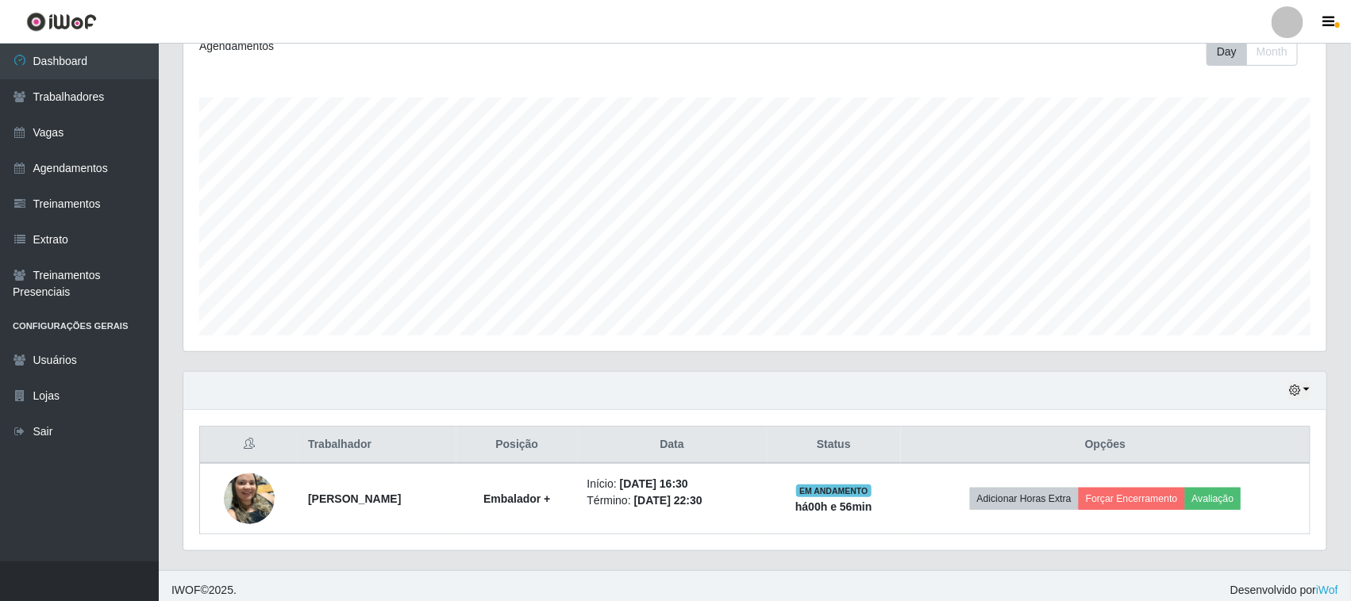
scroll to position [242, 0]
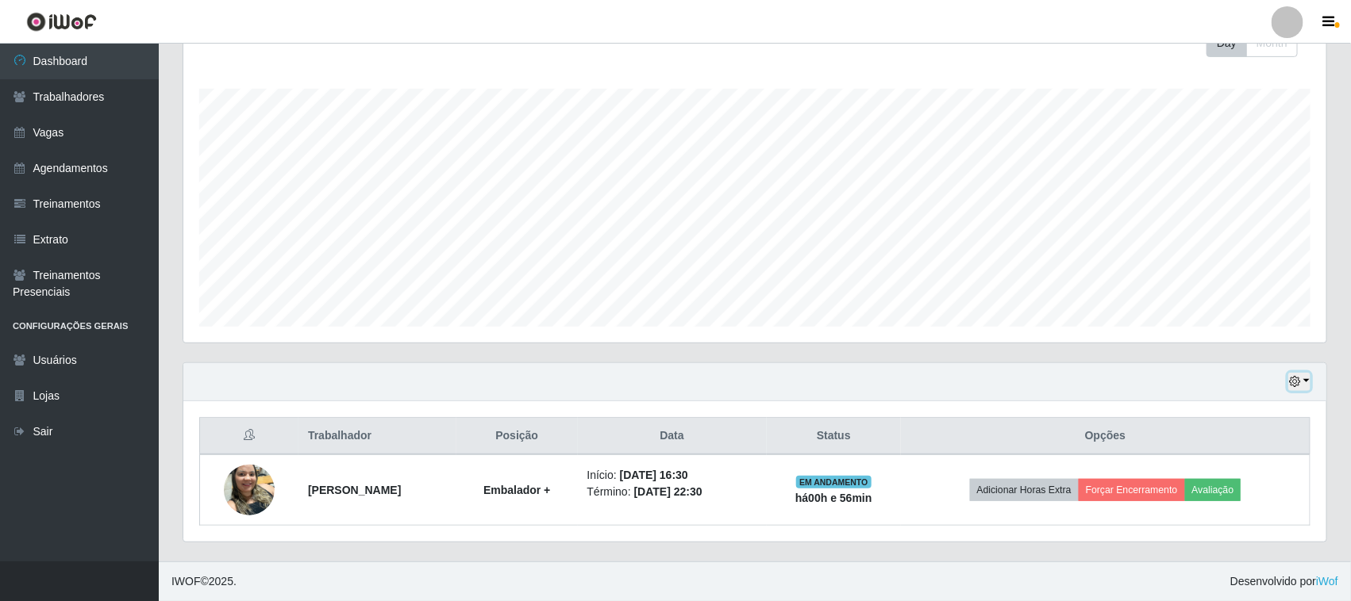
click at [1305, 378] on button "button" at bounding box center [1299, 382] width 22 height 18
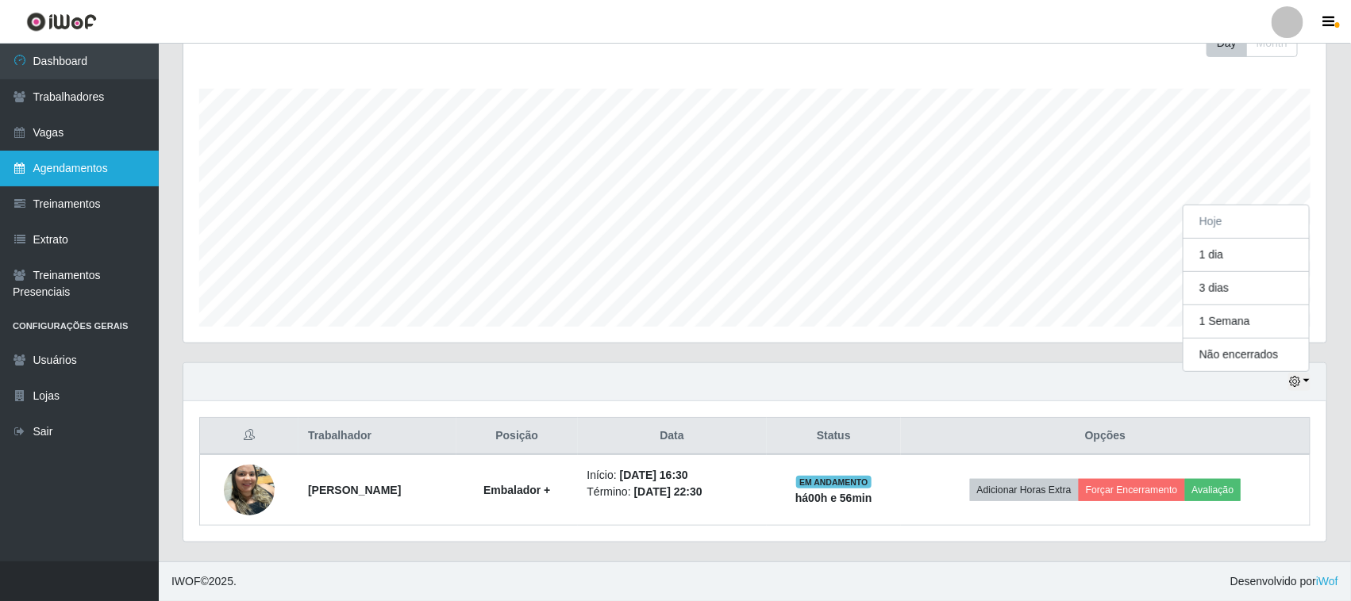
click at [79, 172] on link "Agendamentos" at bounding box center [79, 169] width 159 height 36
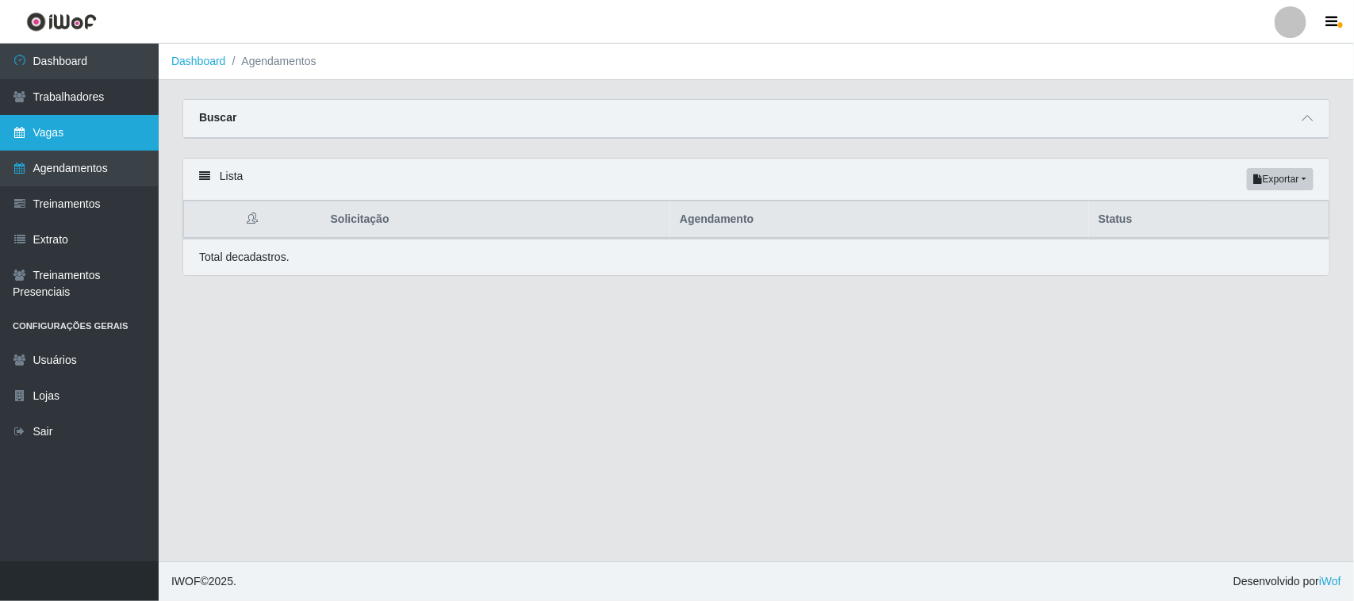
click at [63, 136] on link "Vagas" at bounding box center [79, 133] width 159 height 36
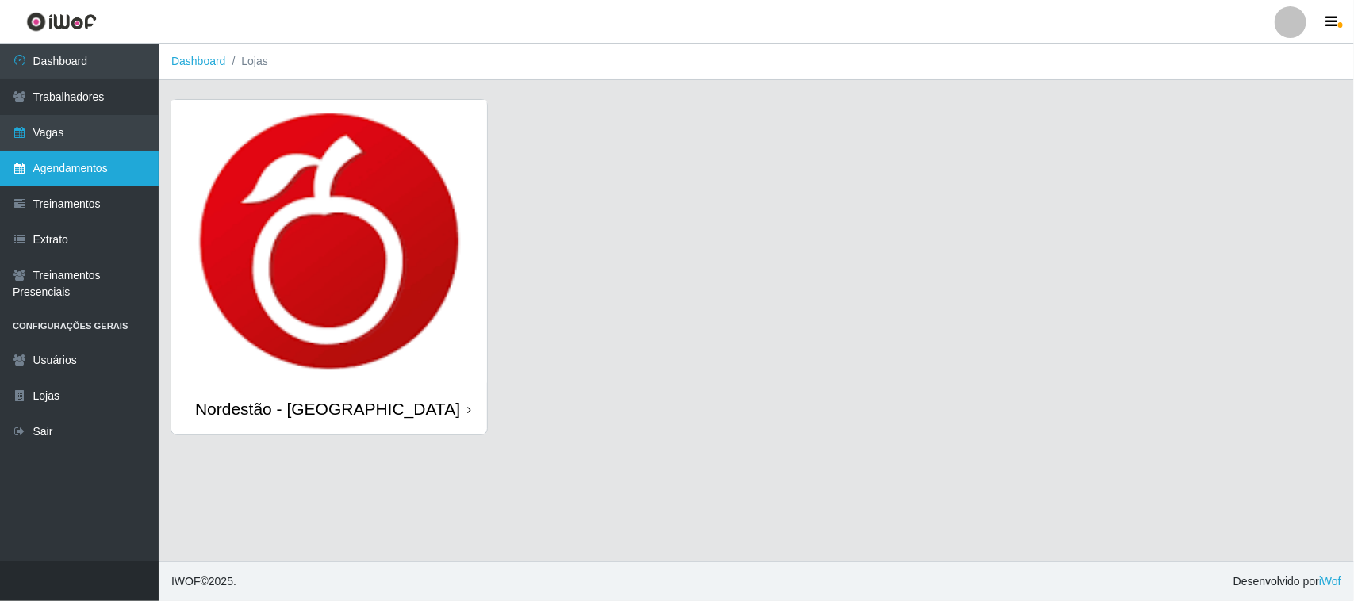
click at [98, 171] on link "Agendamentos" at bounding box center [79, 169] width 159 height 36
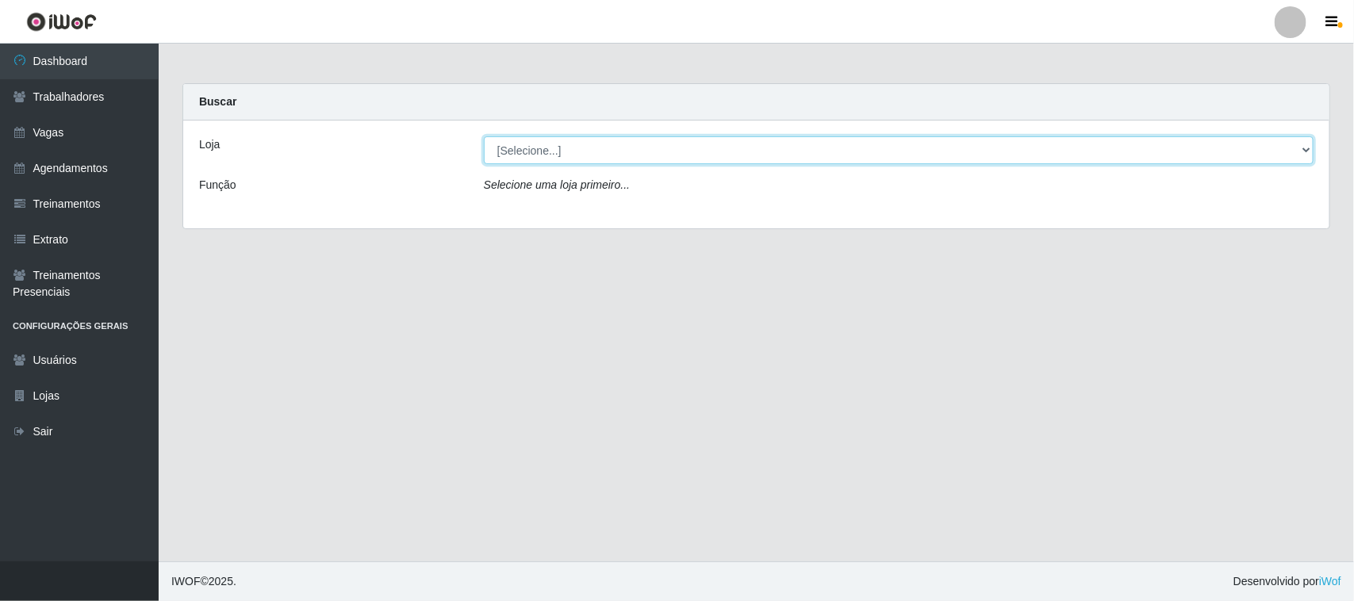
click at [1306, 151] on select "[Selecione...] Nordestão - [GEOGRAPHIC_DATA]" at bounding box center [899, 150] width 830 height 28
select select "420"
click at [484, 136] on select "[Selecione...] Nordestão - [GEOGRAPHIC_DATA]" at bounding box center [899, 150] width 830 height 28
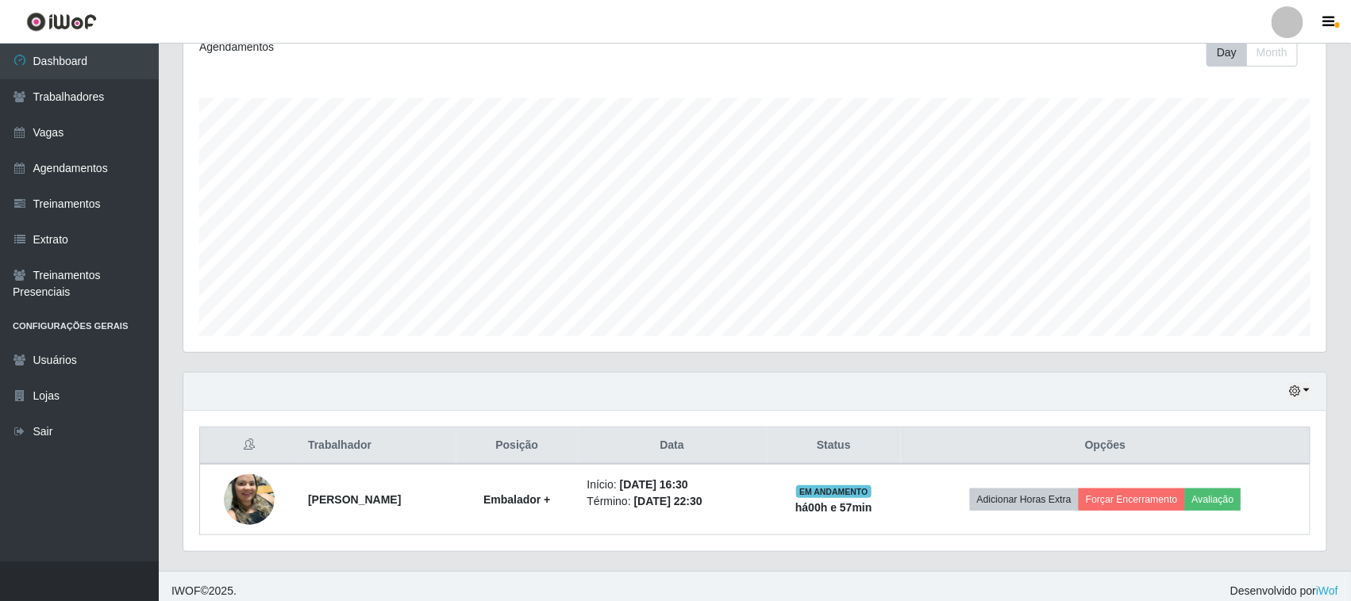
scroll to position [242, 0]
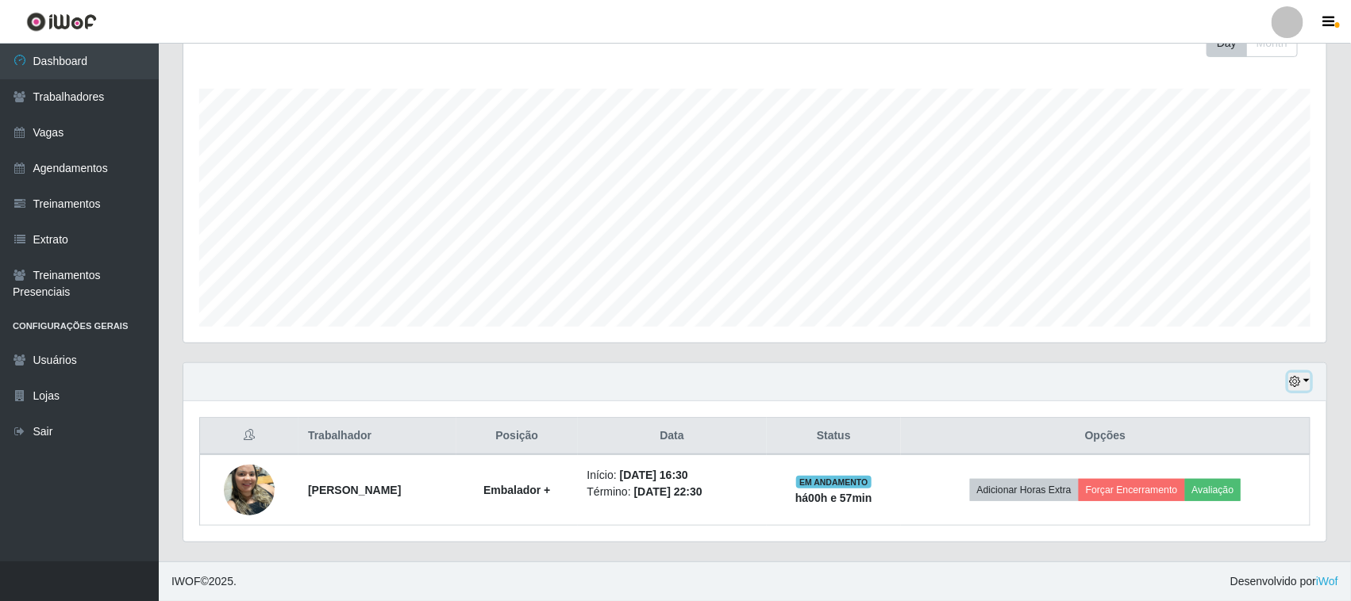
click at [1305, 378] on button "button" at bounding box center [1299, 382] width 22 height 18
click at [1228, 259] on button "1 dia" at bounding box center [1245, 255] width 125 height 33
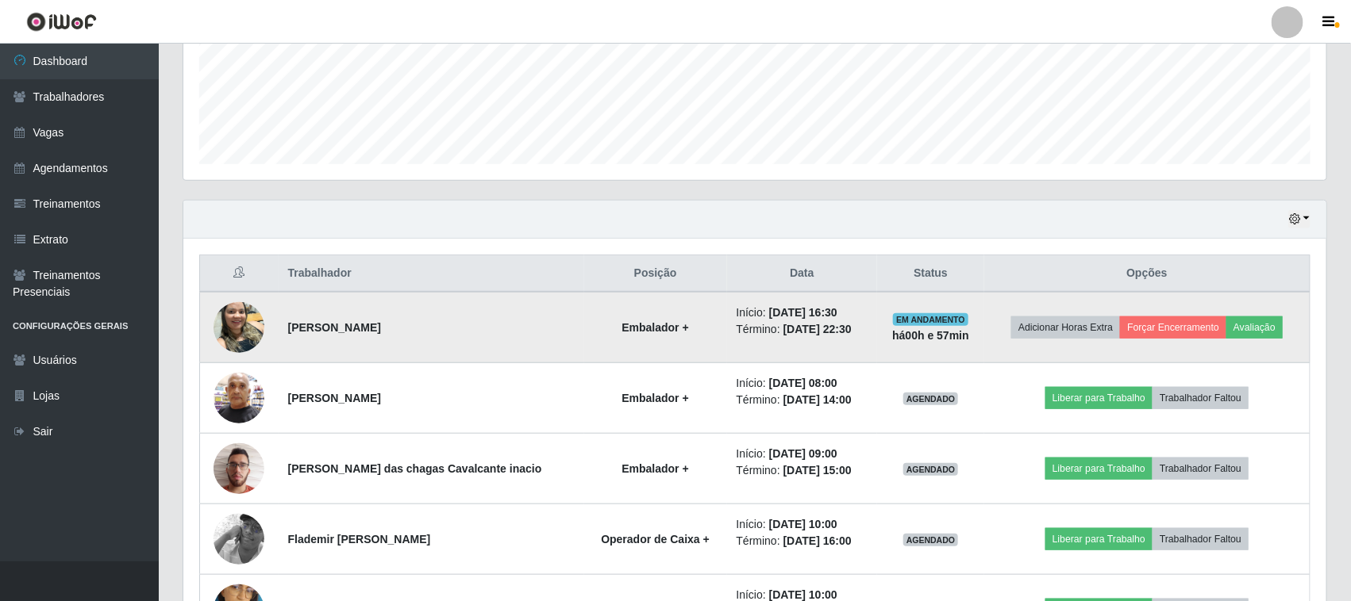
scroll to position [496, 0]
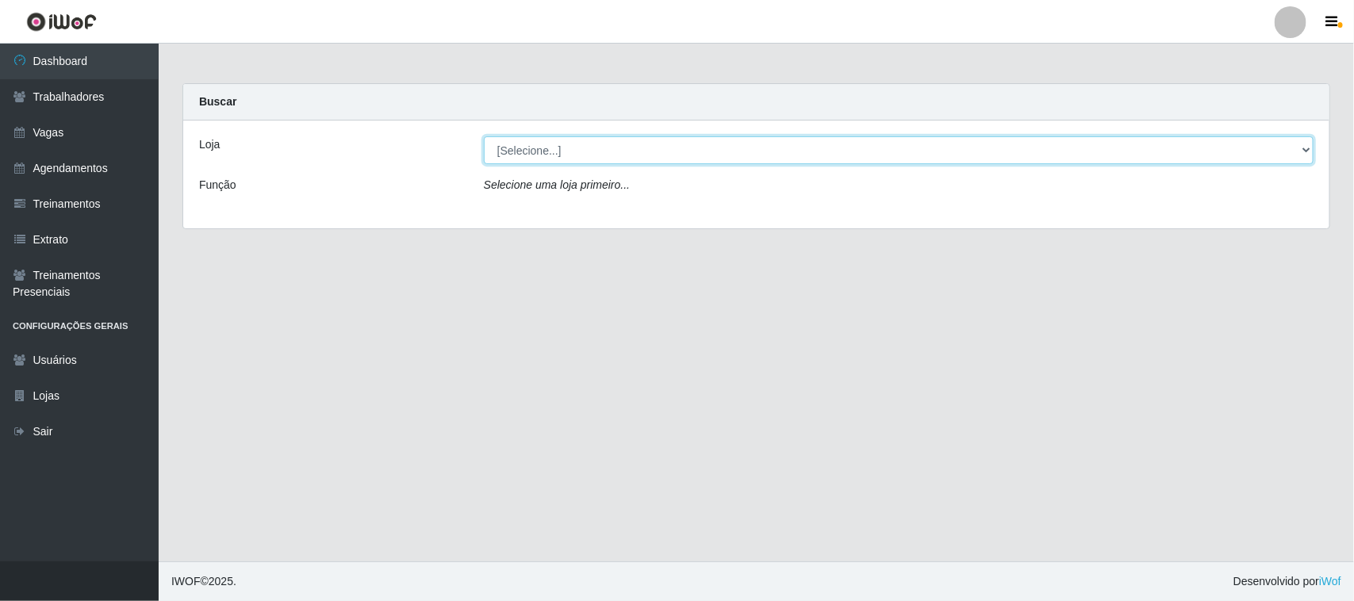
click at [1305, 143] on select "[Selecione...] Nordestão - [GEOGRAPHIC_DATA]" at bounding box center [899, 150] width 830 height 28
select select "420"
click at [484, 136] on select "[Selecione...] Nordestão - [GEOGRAPHIC_DATA]" at bounding box center [899, 150] width 830 height 28
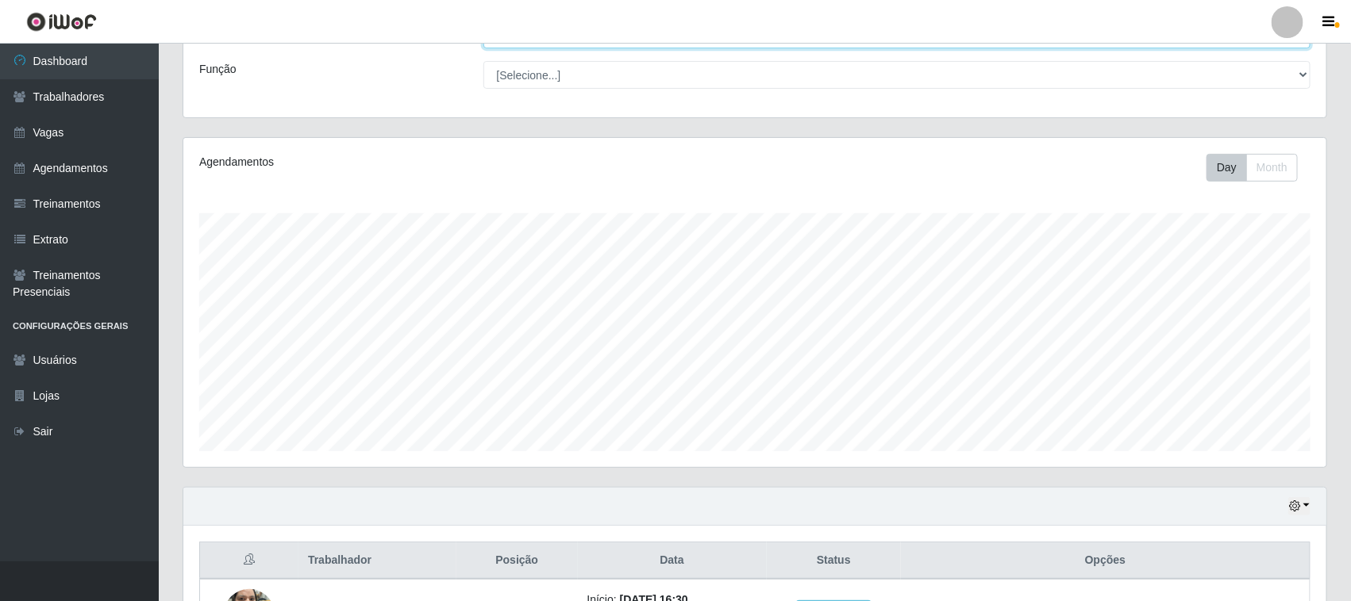
scroll to position [242, 0]
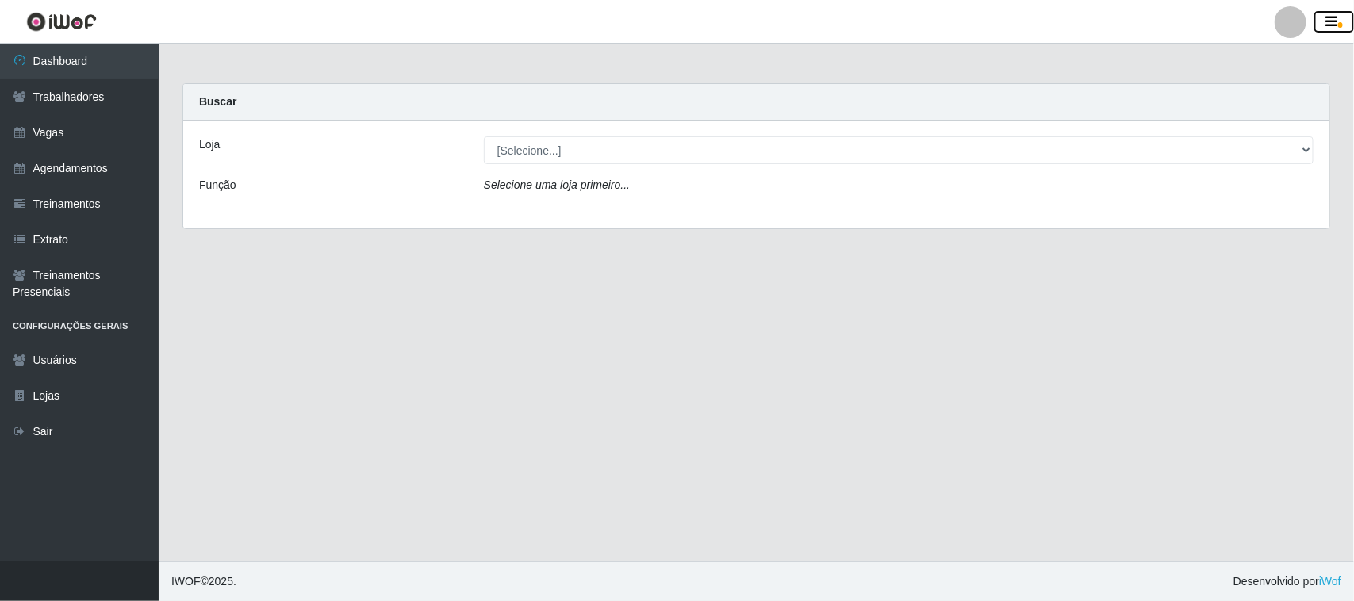
click at [1327, 17] on icon "button" at bounding box center [1333, 22] width 12 height 14
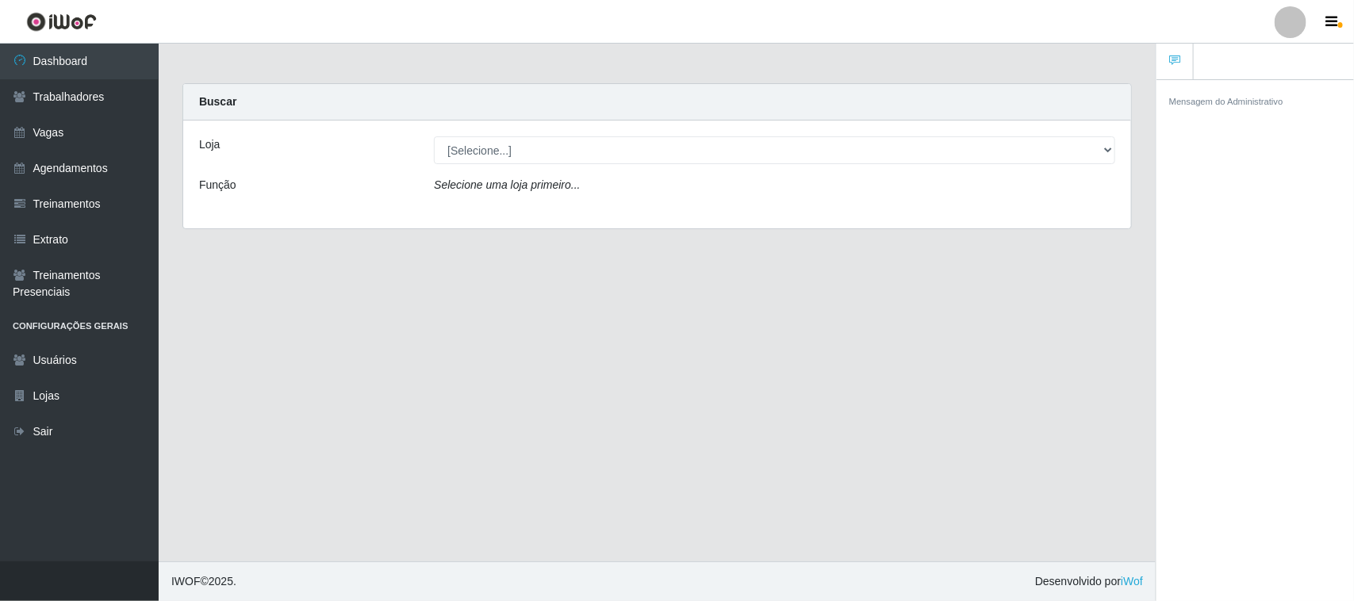
click at [727, 387] on main "Carregando... Buscar Loja [Selecione...] Nordestão - Santa Catarina Função Sele…" at bounding box center [657, 303] width 997 height 518
click at [472, 190] on icon "Selecione uma loja primeiro..." at bounding box center [507, 185] width 146 height 13
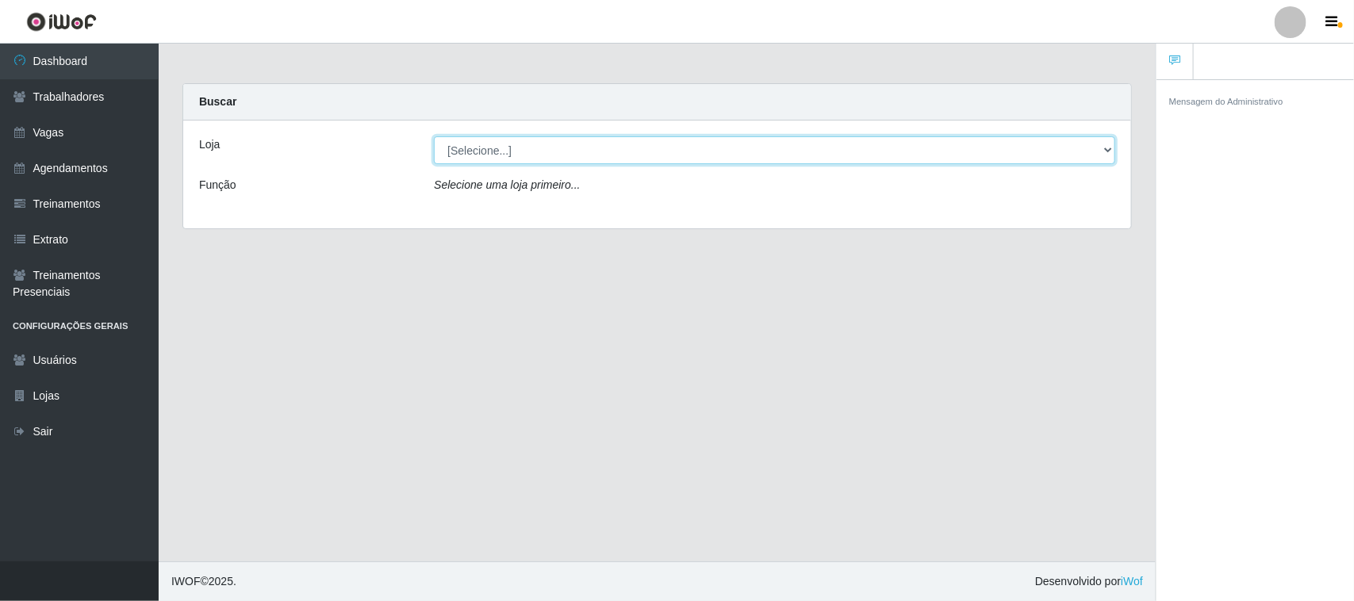
click at [1111, 148] on select "[Selecione...] Nordestão - [GEOGRAPHIC_DATA]" at bounding box center [775, 150] width 682 height 28
select select "420"
click at [434, 136] on select "[Selecione...] Nordestão - [GEOGRAPHIC_DATA]" at bounding box center [775, 150] width 682 height 28
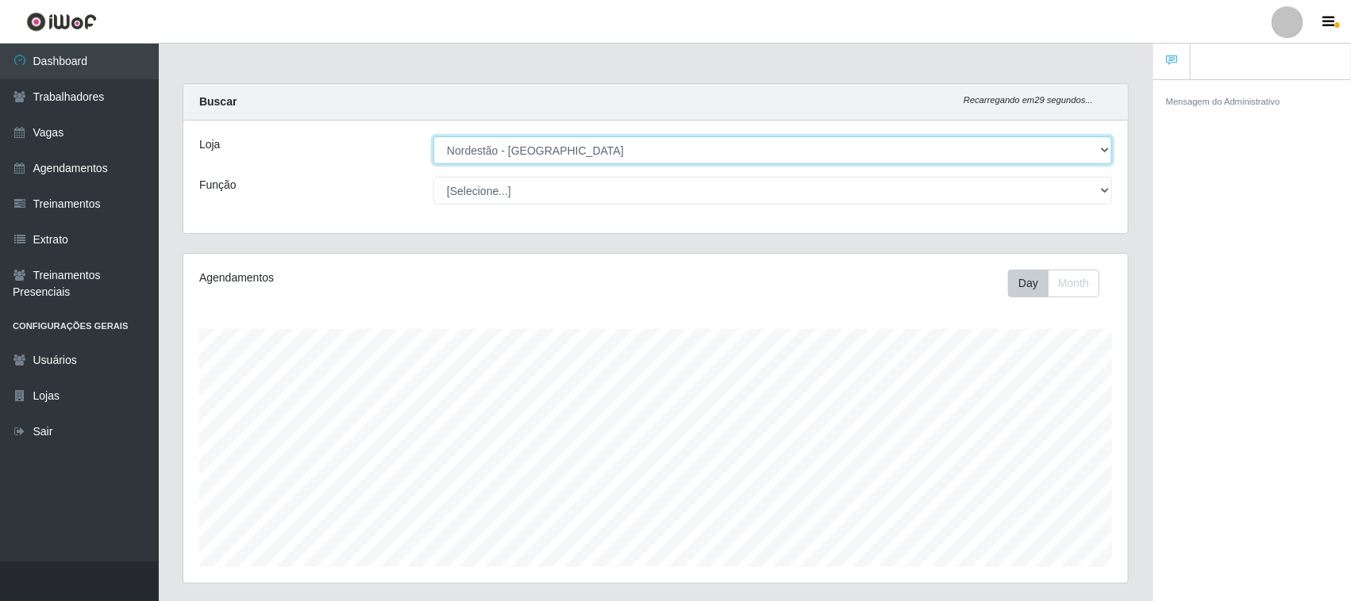
scroll to position [330, 944]
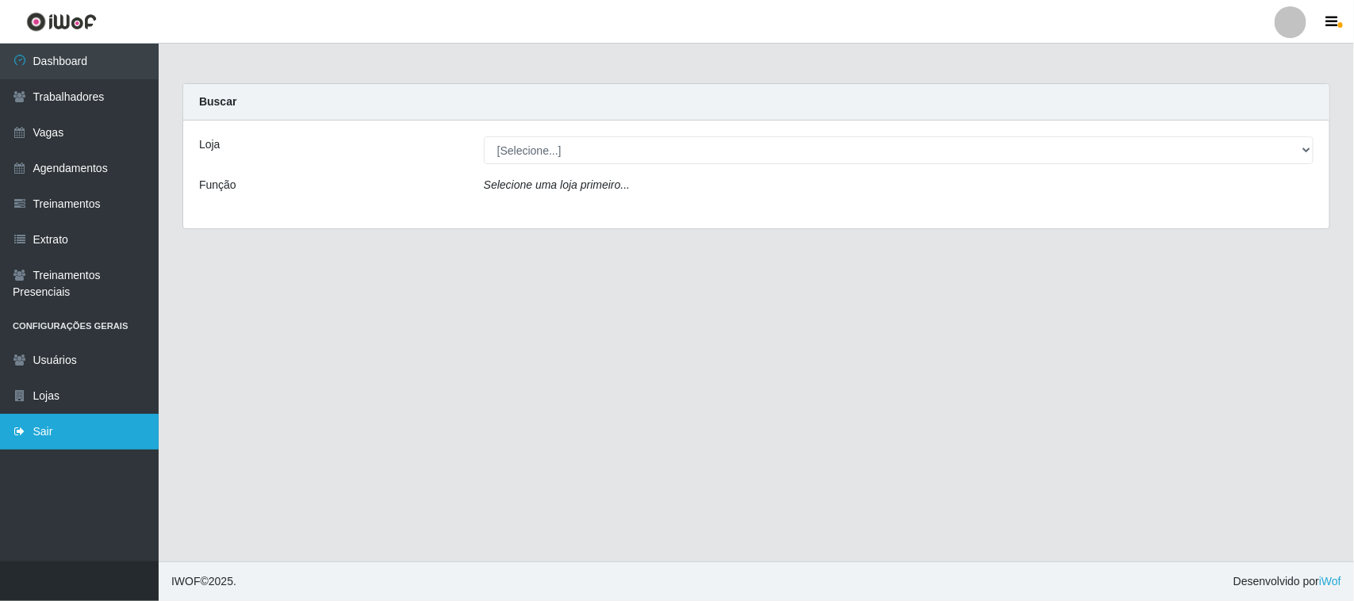
click at [52, 429] on link "Sair" at bounding box center [79, 432] width 159 height 36
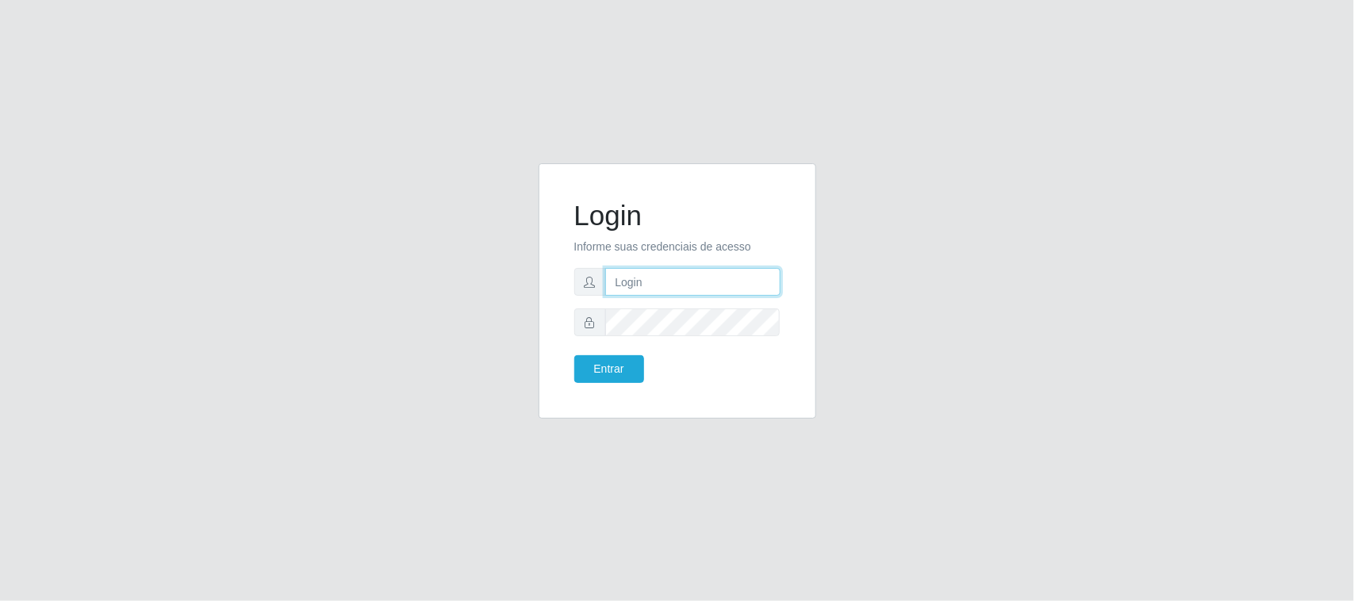
click at [671, 282] on input "text" at bounding box center [692, 282] width 175 height 28
click at [663, 283] on input "text" at bounding box center [692, 282] width 175 height 28
click at [659, 280] on input "text" at bounding box center [692, 282] width 175 height 28
type input "s"
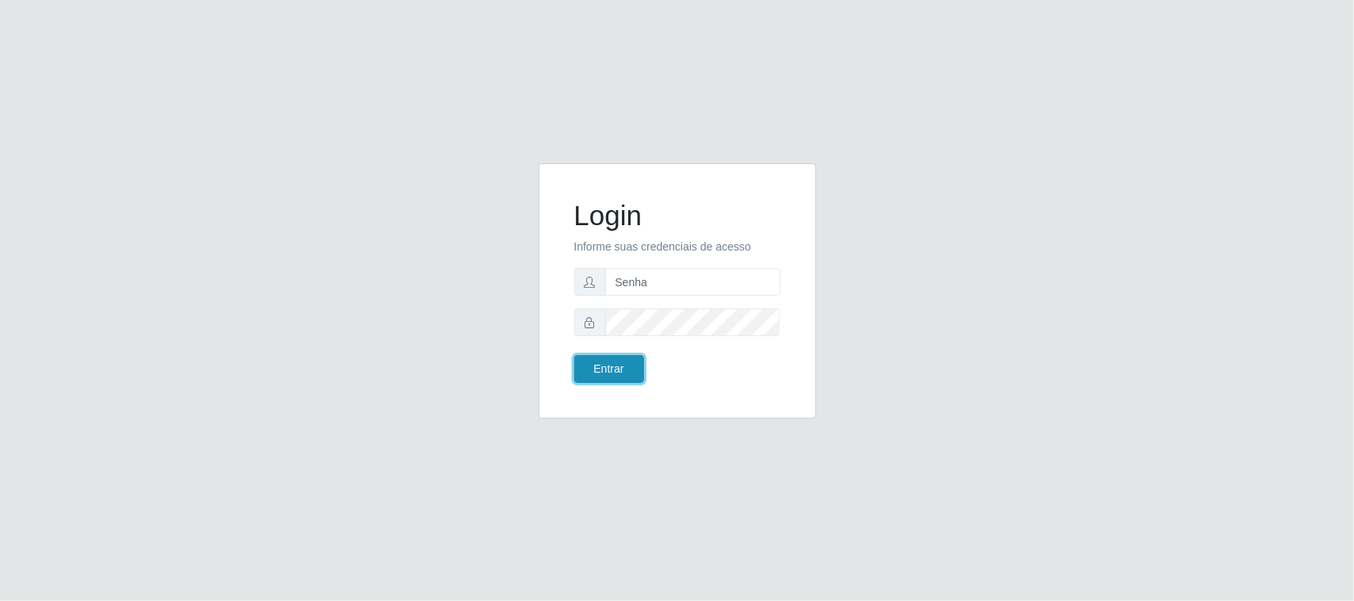
click at [604, 366] on button "Entrar" at bounding box center [609, 369] width 70 height 28
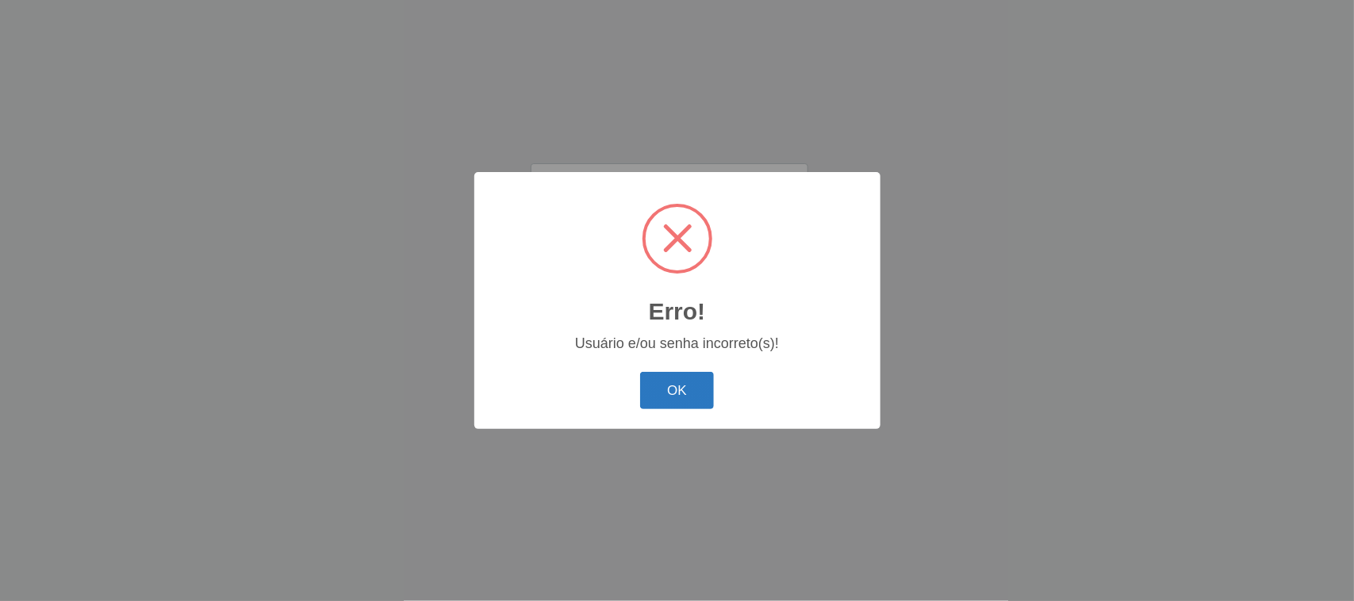
click at [664, 394] on button "OK" at bounding box center [677, 390] width 74 height 37
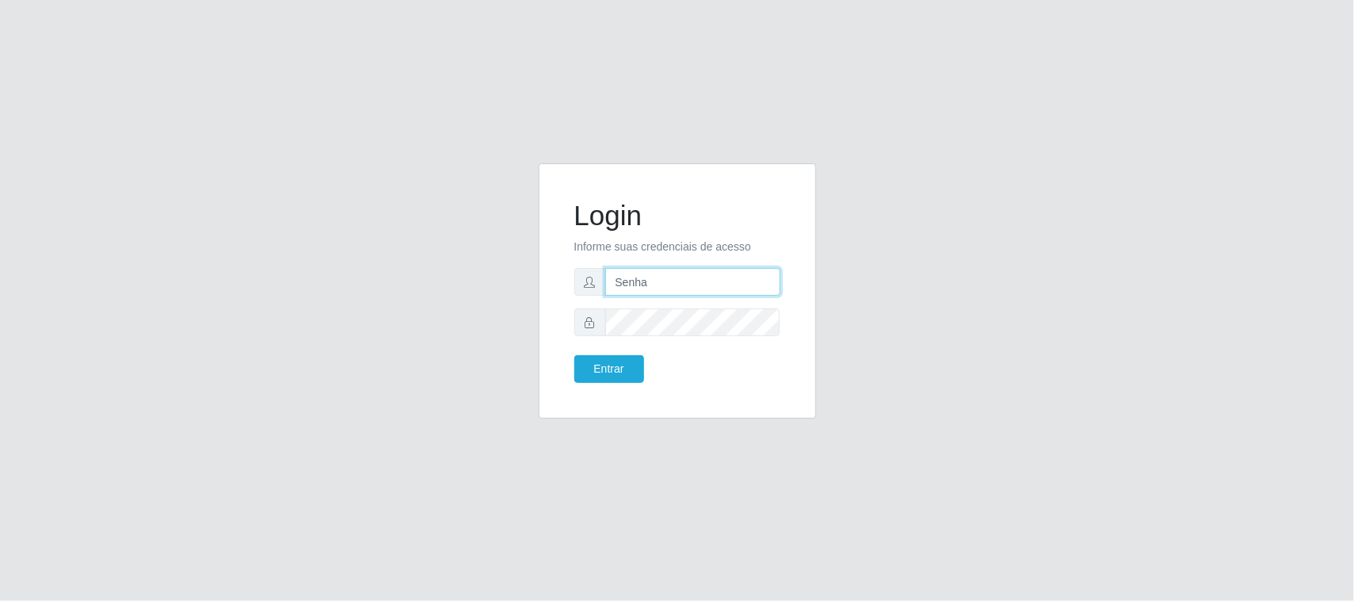
click at [677, 283] on input "Senha" at bounding box center [692, 282] width 175 height 28
click at [667, 284] on input "Senha" at bounding box center [692, 282] width 175 height 28
click at [671, 278] on input "Senha" at bounding box center [692, 282] width 175 height 28
click at [665, 283] on input "Senha" at bounding box center [692, 282] width 175 height 28
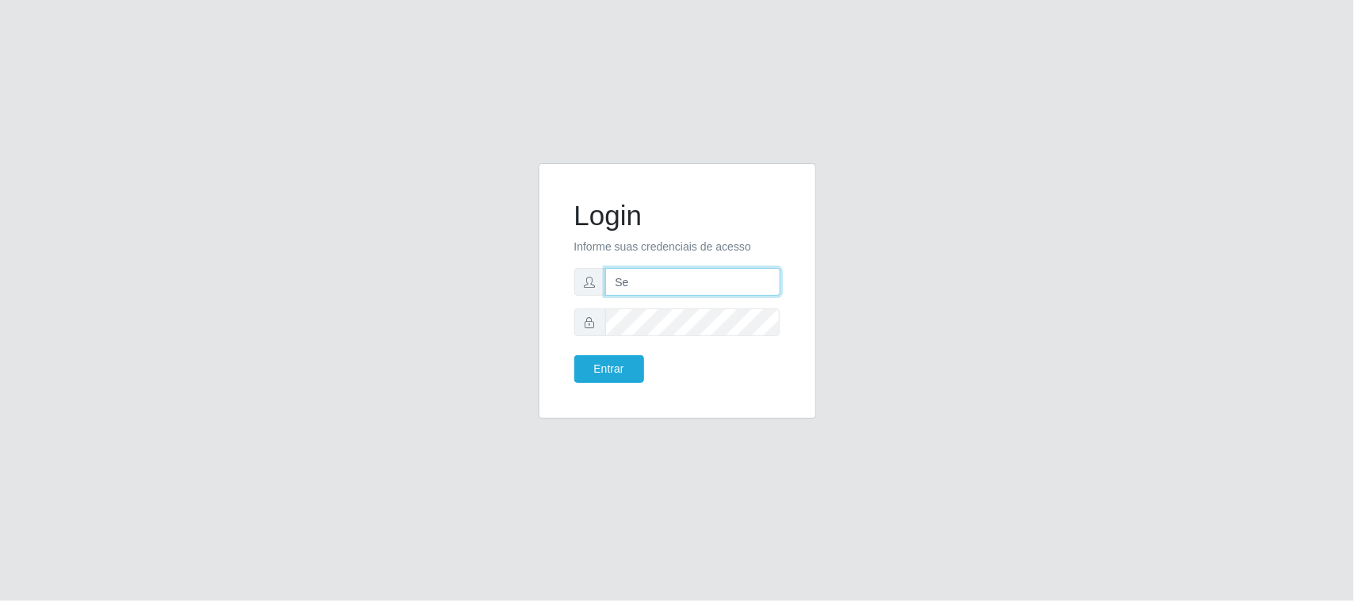
type input "S"
click at [613, 369] on button "Entrar" at bounding box center [609, 369] width 70 height 28
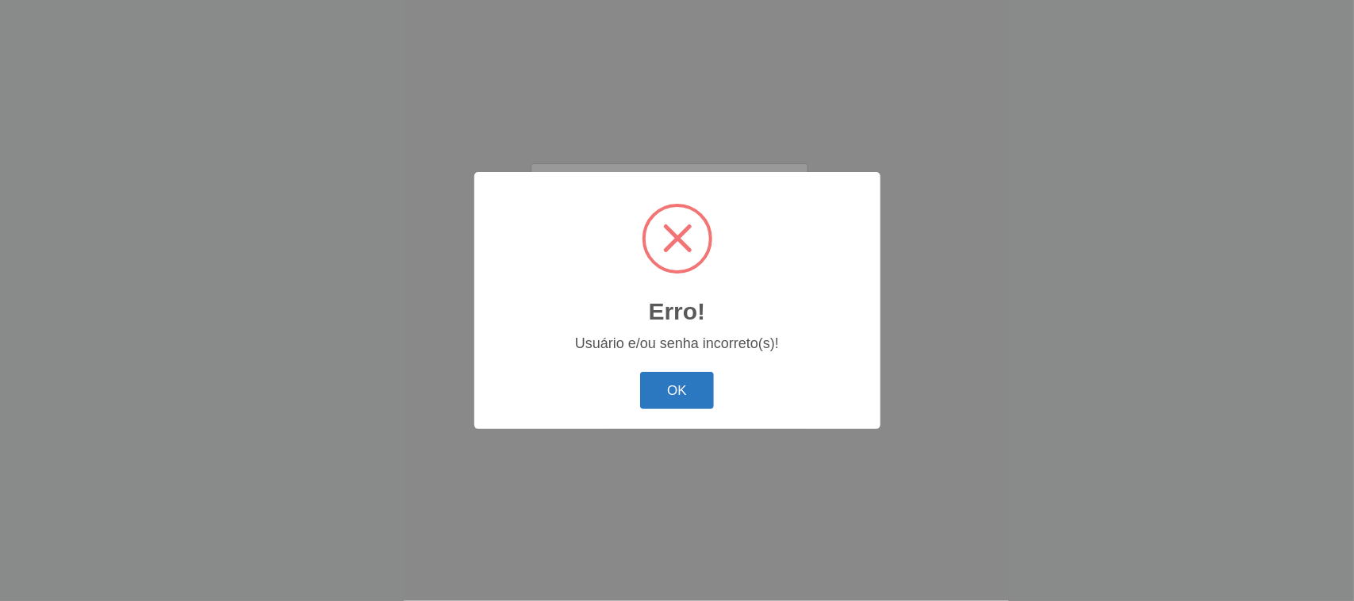
click at [683, 379] on button "OK" at bounding box center [677, 390] width 74 height 37
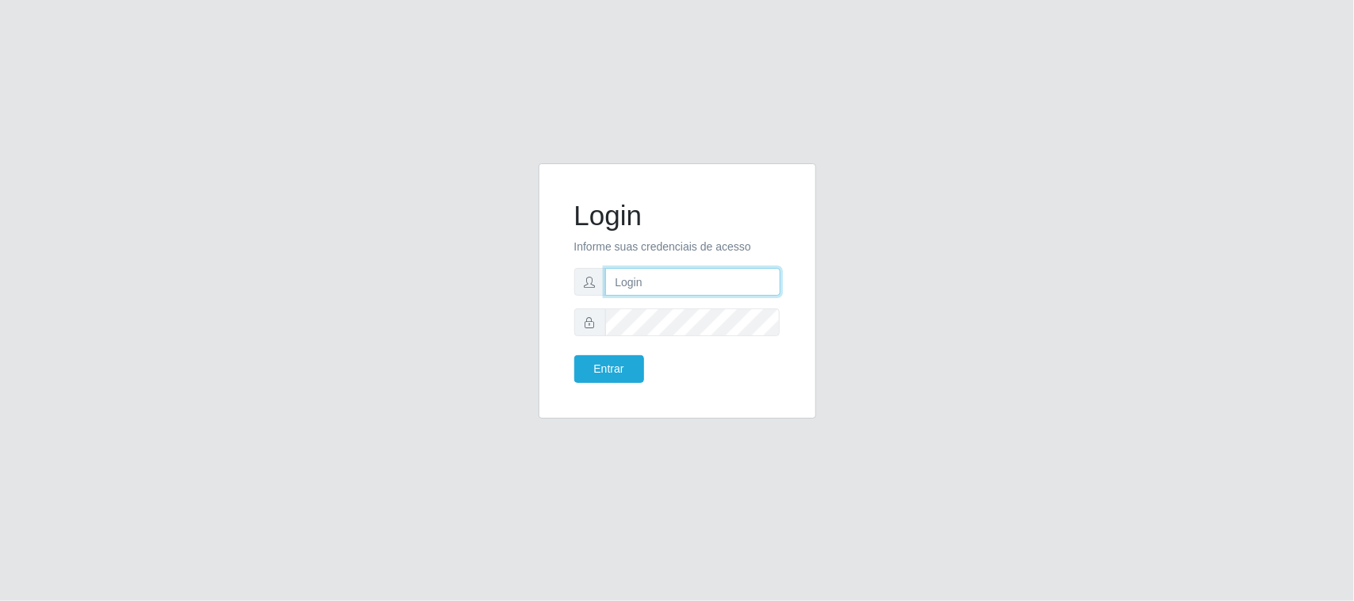
click at [655, 279] on input "text" at bounding box center [692, 282] width 175 height 28
type input "[EMAIL_ADDRESS][DOMAIN_NAME]"
click at [609, 375] on button "Entrar" at bounding box center [609, 369] width 70 height 28
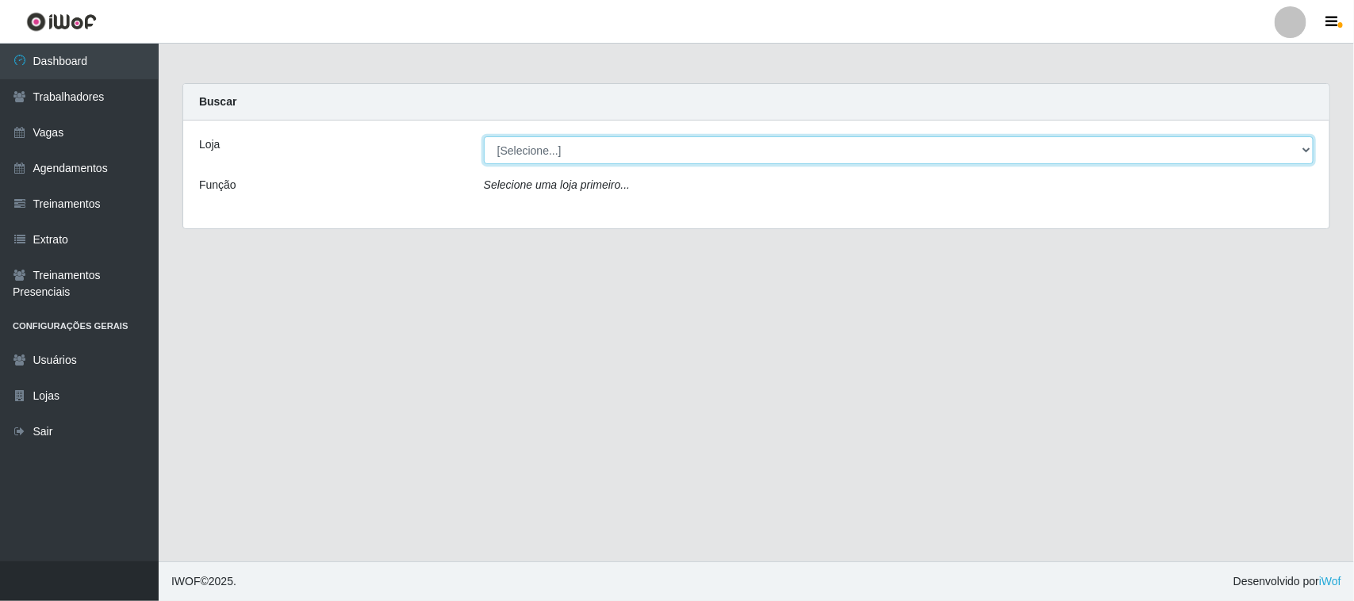
click at [1302, 144] on select "[Selecione...] Nordestão - [GEOGRAPHIC_DATA]" at bounding box center [899, 150] width 830 height 28
select select "420"
click at [484, 136] on select "[Selecione...] Nordestão - [GEOGRAPHIC_DATA]" at bounding box center [899, 150] width 830 height 28
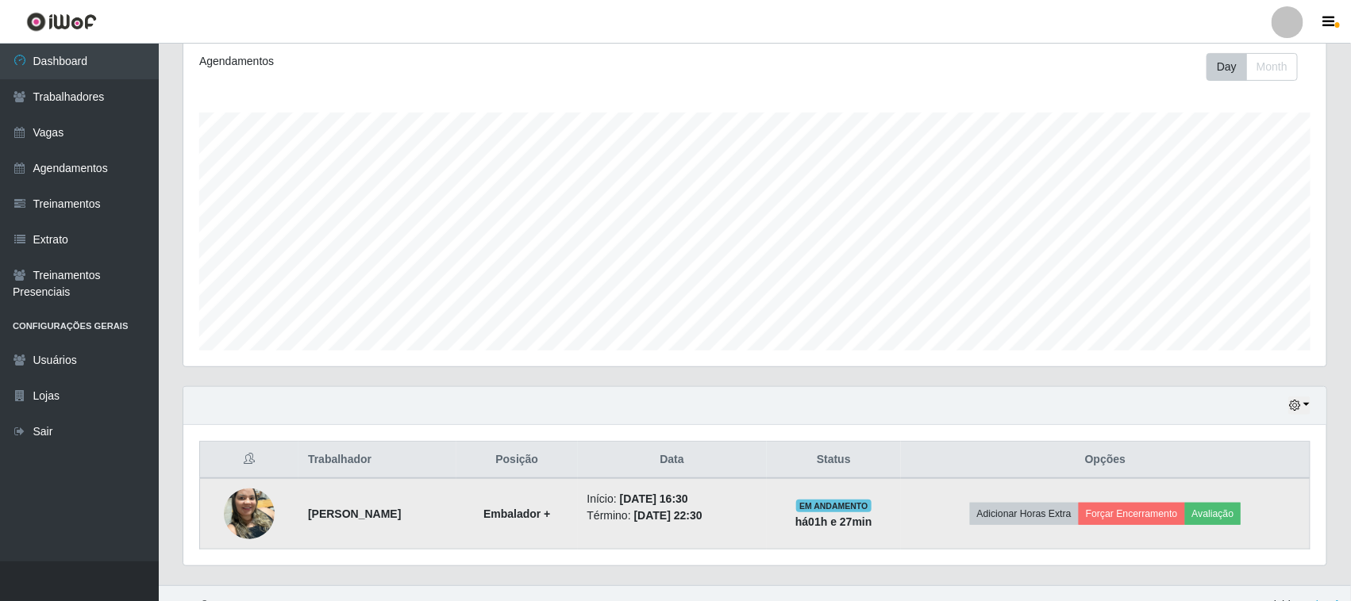
scroll to position [242, 0]
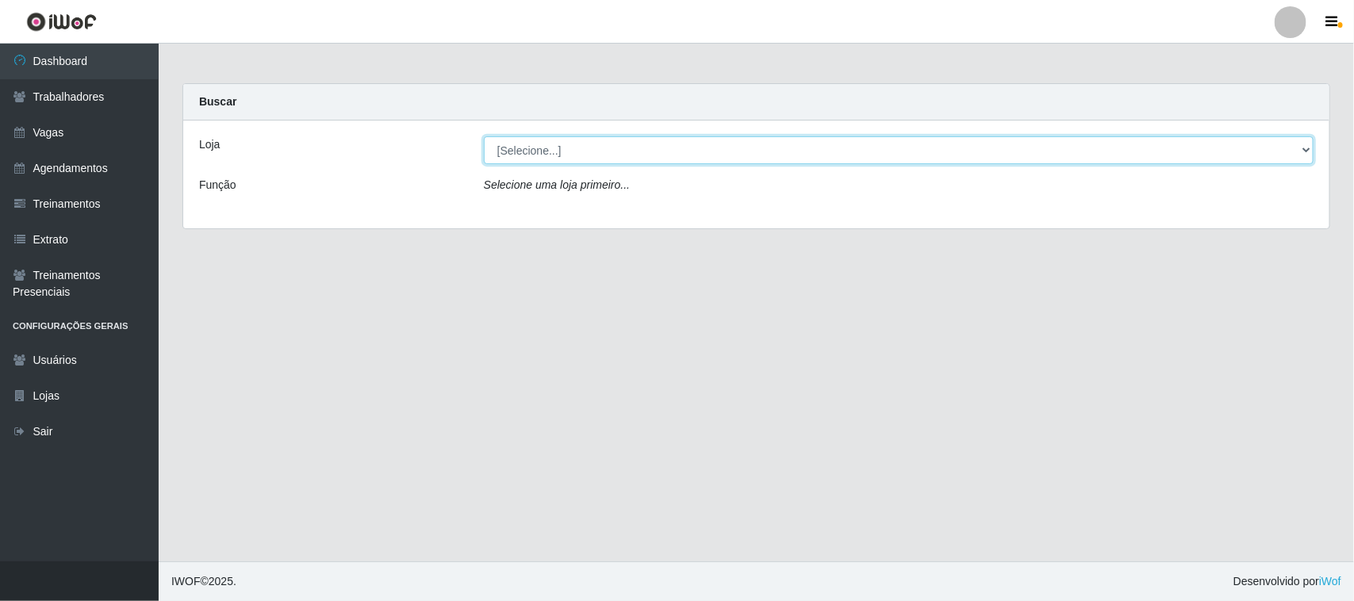
click at [609, 153] on select "[Selecione...] Nordestão - [GEOGRAPHIC_DATA]" at bounding box center [899, 150] width 830 height 28
select select "420"
click at [484, 136] on select "[Selecione...] Nordestão - [GEOGRAPHIC_DATA]" at bounding box center [899, 150] width 830 height 28
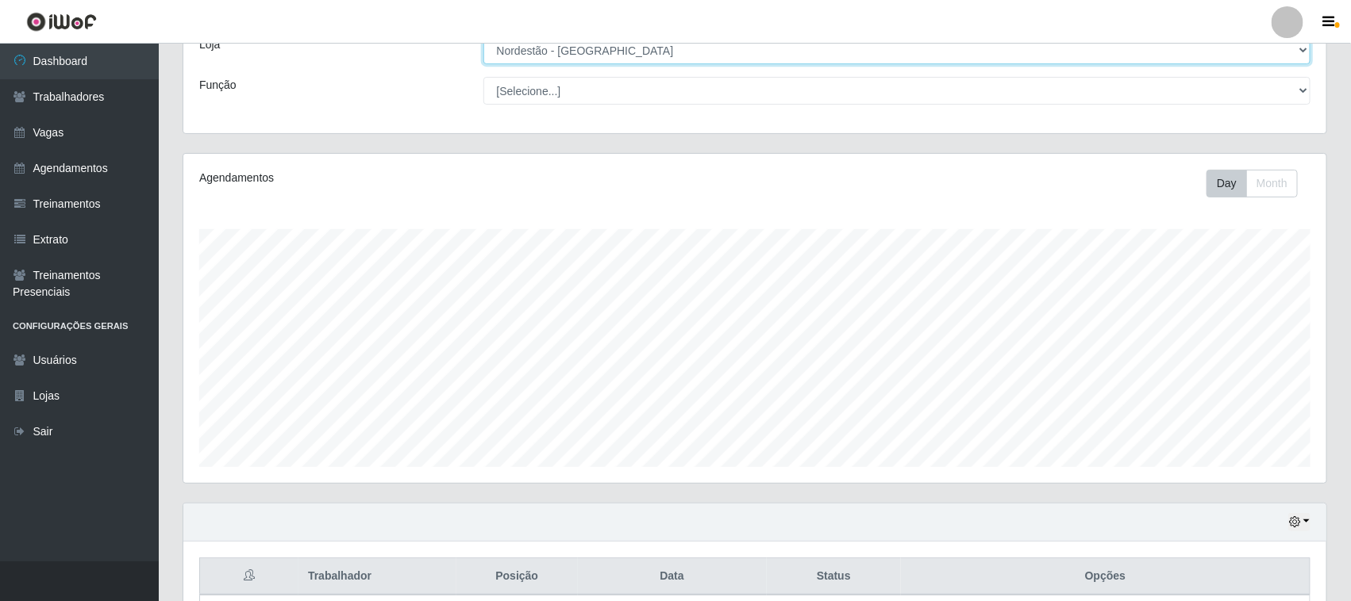
scroll to position [242, 0]
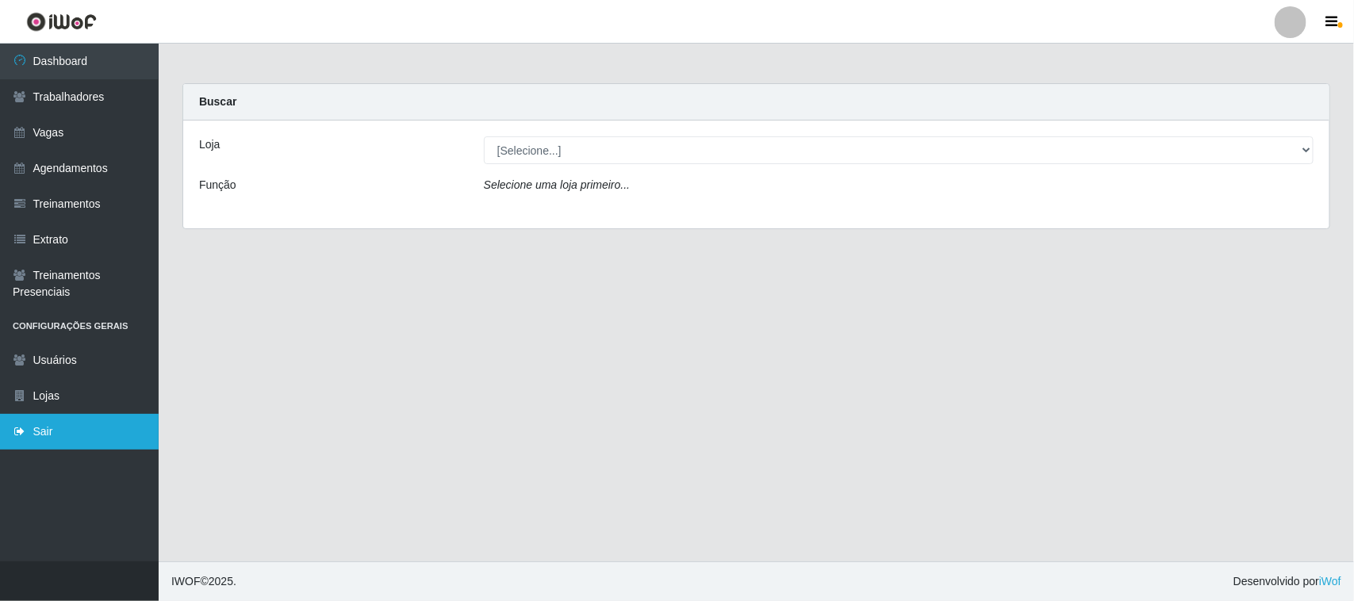
click at [32, 431] on link "Sair" at bounding box center [79, 432] width 159 height 36
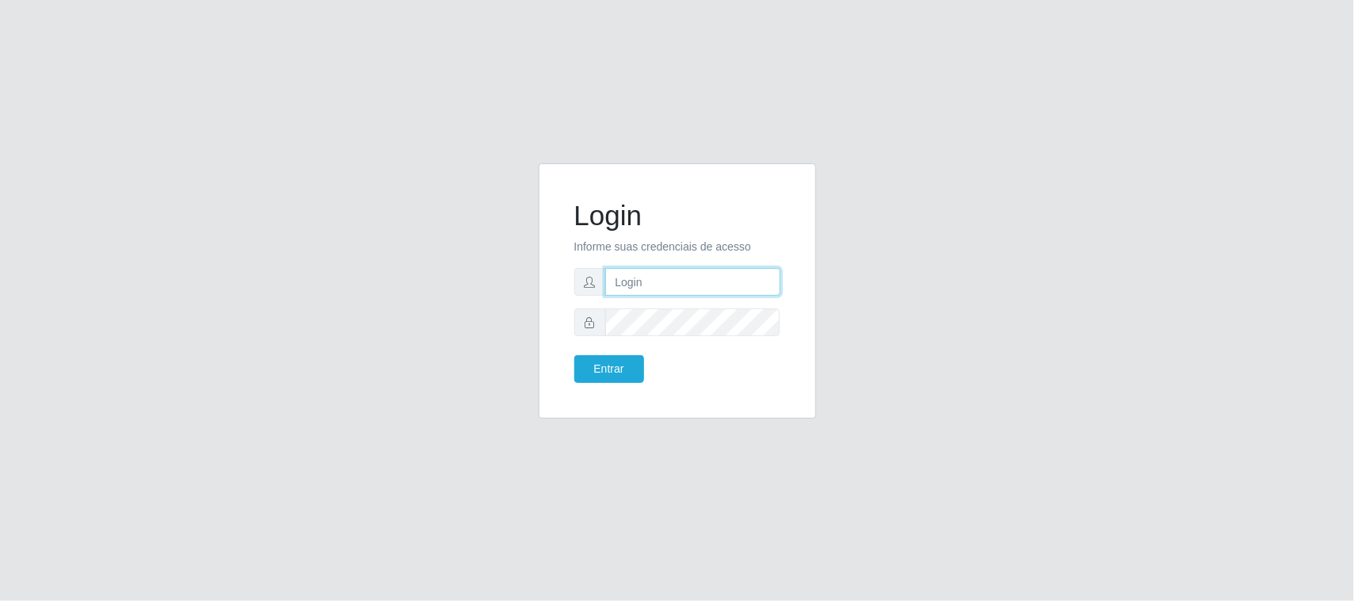
click at [633, 282] on input "text" at bounding box center [692, 282] width 175 height 28
click at [609, 363] on button "Entrar" at bounding box center [609, 369] width 70 height 28
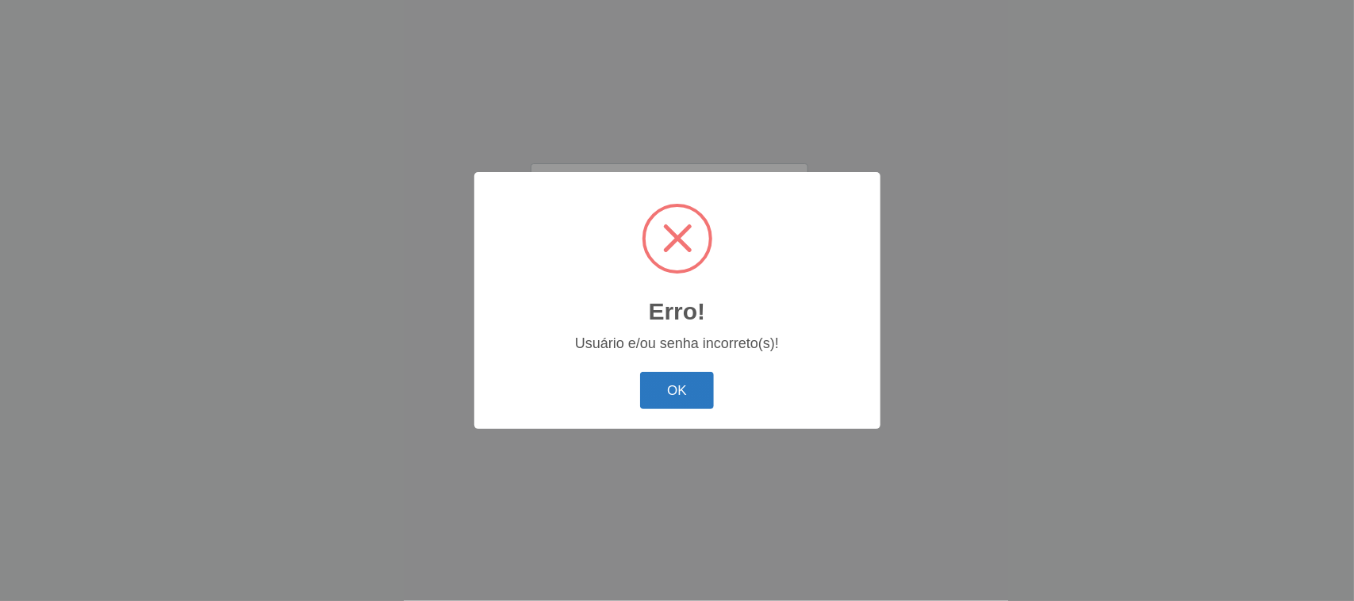
click at [681, 398] on button "OK" at bounding box center [677, 390] width 74 height 37
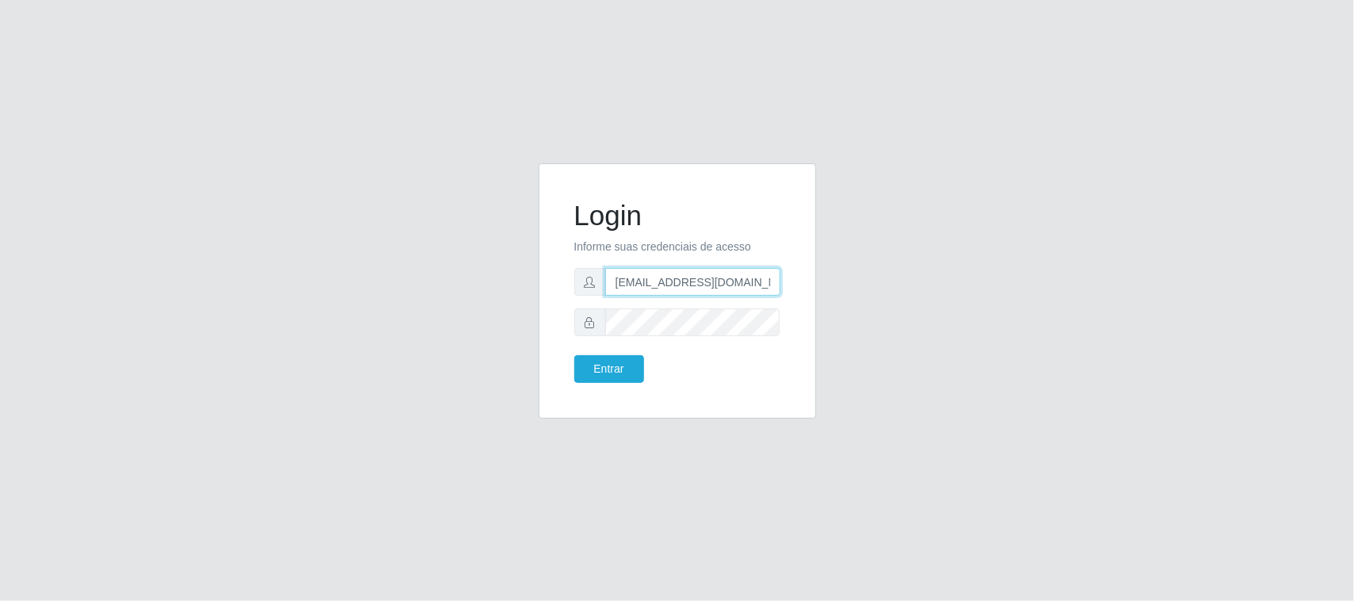
click at [772, 282] on input "lopesmarta393@gmail.com" at bounding box center [692, 282] width 175 height 28
type input "l"
click at [678, 283] on input "text" at bounding box center [692, 282] width 175 height 28
type input "S"
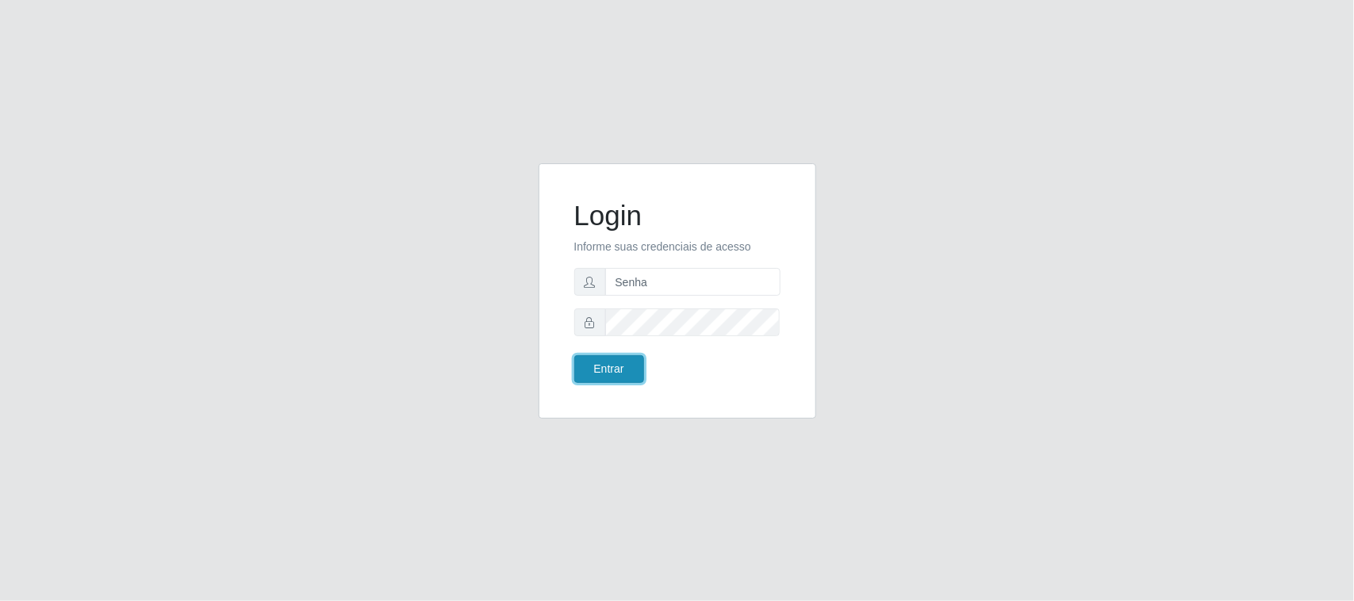
click at [617, 359] on button "Entrar" at bounding box center [609, 369] width 70 height 28
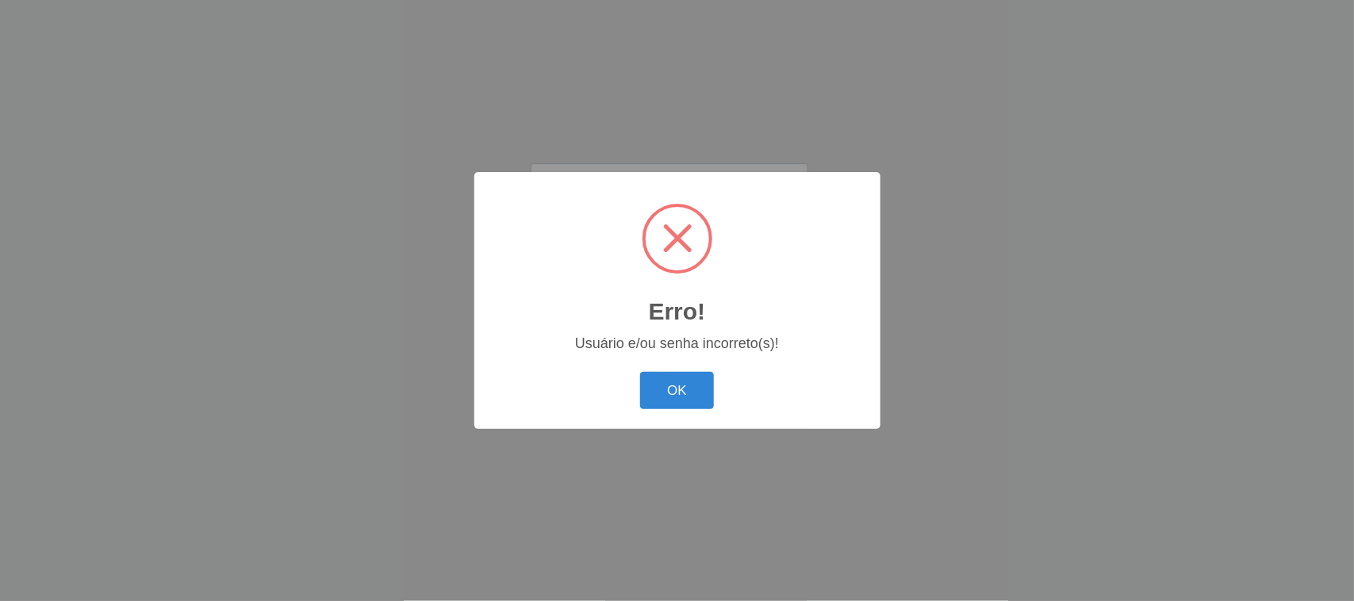
drag, startPoint x: 663, startPoint y: 397, endPoint x: 673, endPoint y: 377, distance: 22.0
click at [663, 395] on button "OK" at bounding box center [677, 390] width 74 height 37
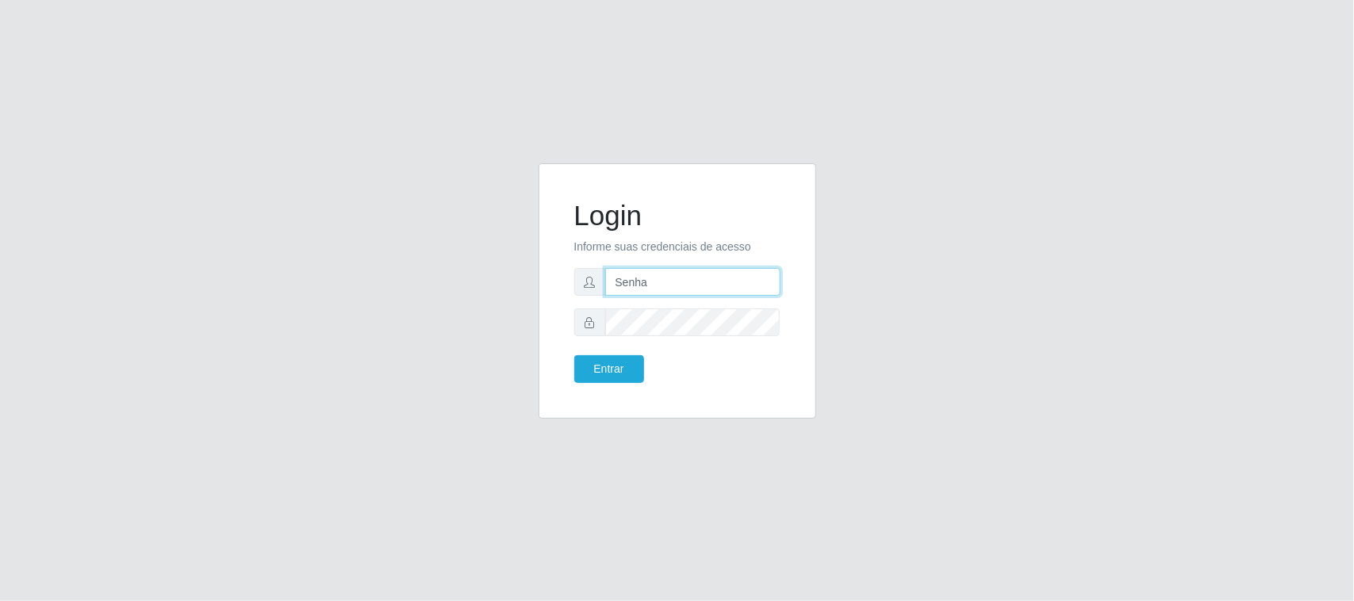
click at [689, 276] on input "Senha" at bounding box center [692, 282] width 175 height 28
click at [696, 274] on input "Senha" at bounding box center [692, 282] width 175 height 28
type input "S"
click at [696, 274] on input "text" at bounding box center [692, 282] width 175 height 28
type input "ivaneidel280@gmail.com"
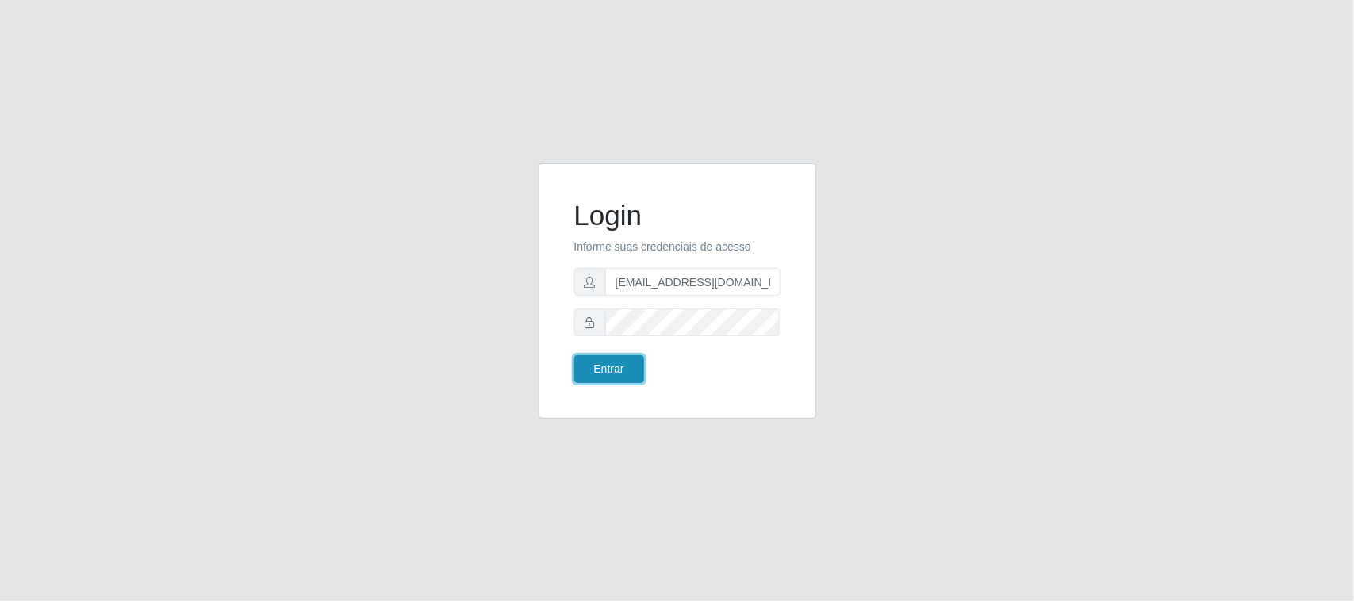
click at [594, 367] on button "Entrar" at bounding box center [609, 369] width 70 height 28
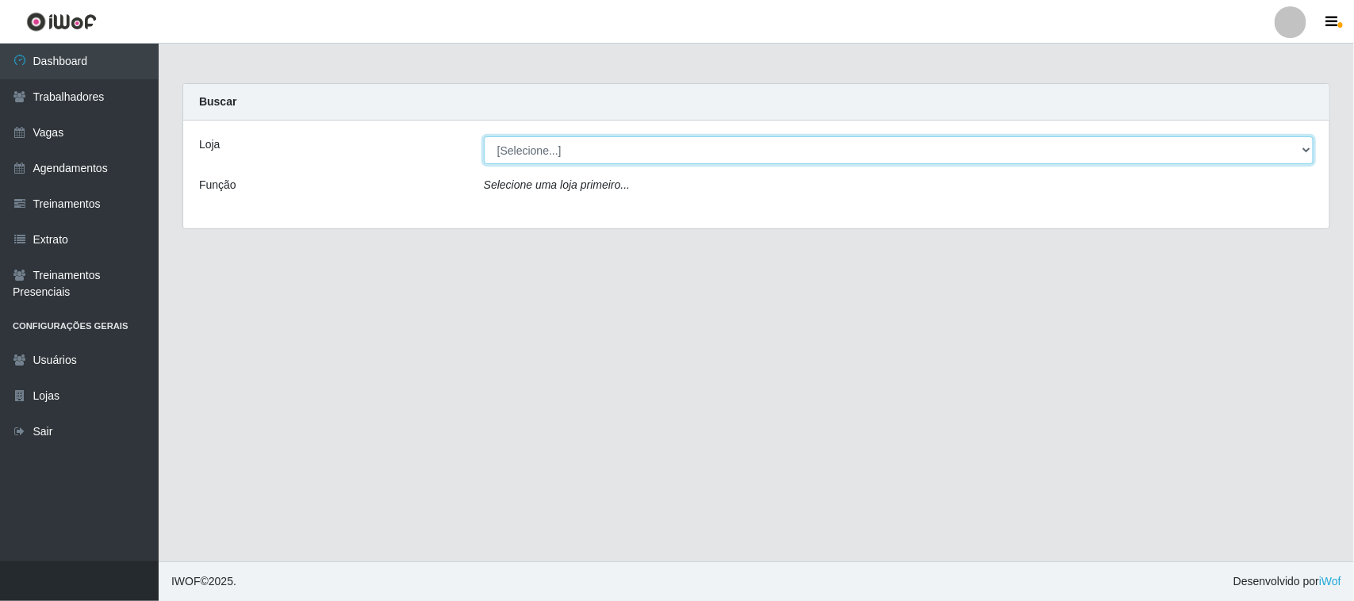
click at [1301, 149] on select "[Selecione...] Nordestão - Santa Catarina" at bounding box center [899, 150] width 830 height 28
select select "420"
click at [484, 136] on select "[Selecione...] Nordestão - Santa Catarina" at bounding box center [899, 150] width 830 height 28
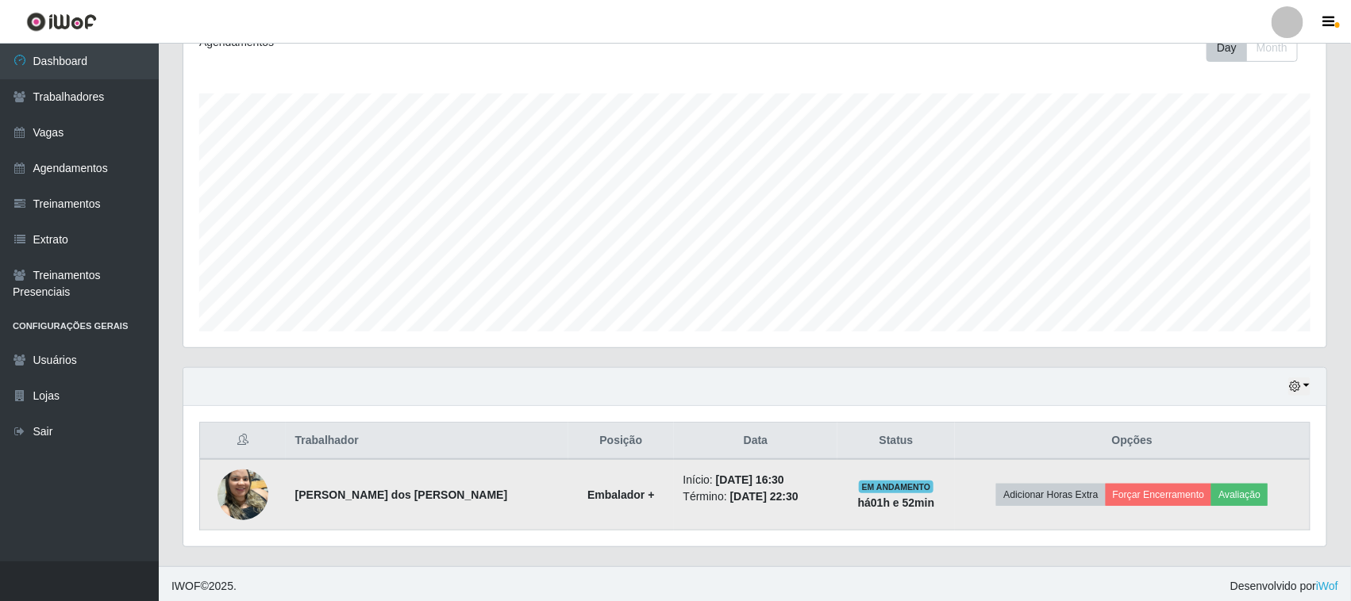
scroll to position [242, 0]
